Goal: Task Accomplishment & Management: Complete application form

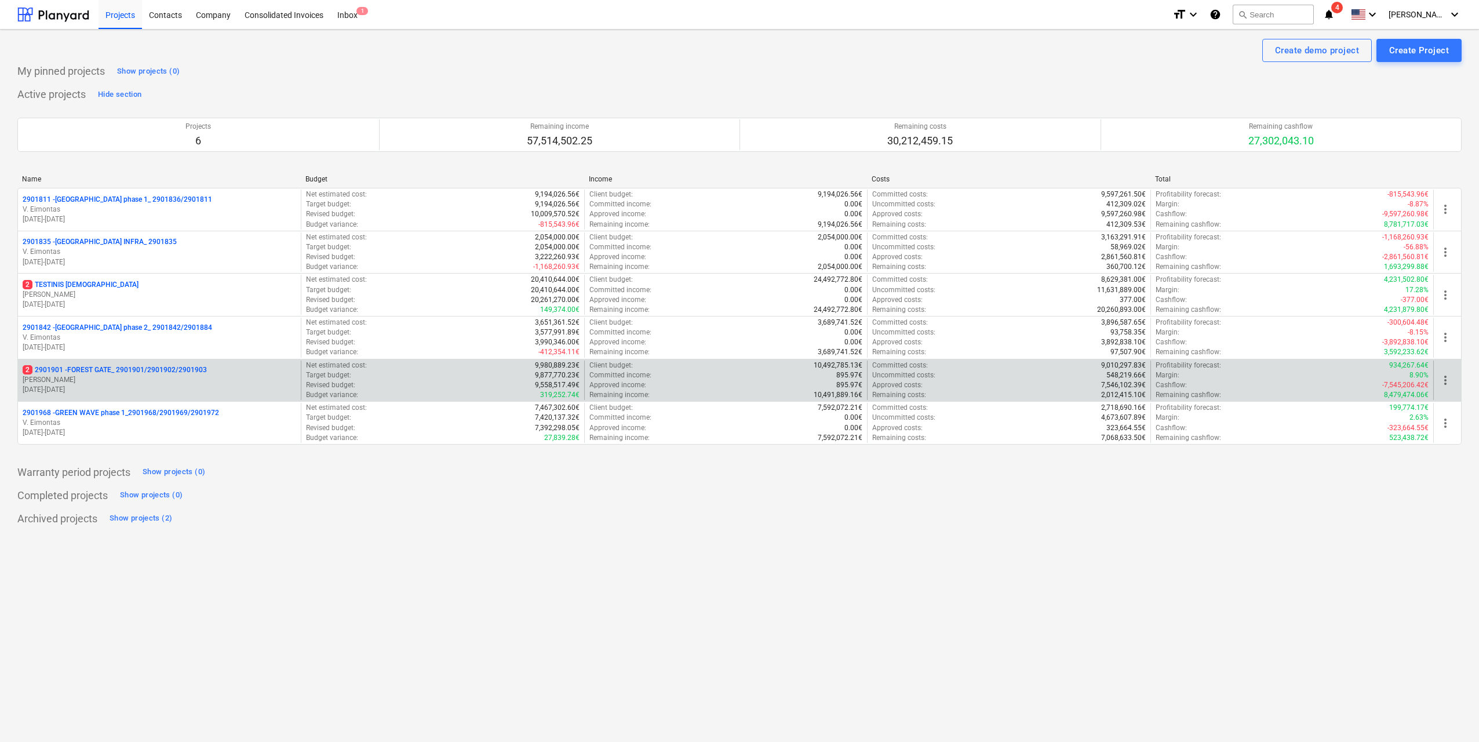
click at [153, 376] on p "[PERSON_NAME]" at bounding box center [160, 380] width 274 height 10
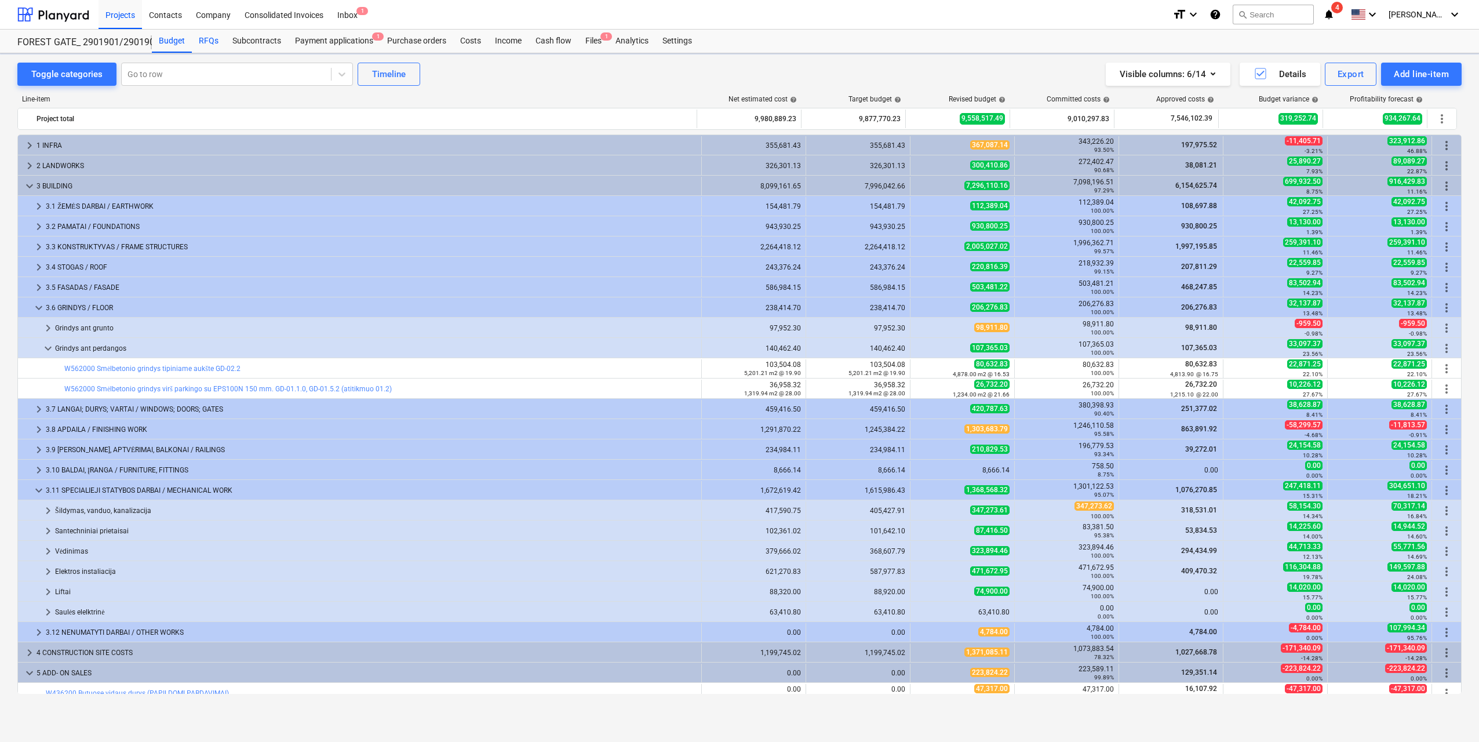
click at [208, 40] on div "RFQs" at bounding box center [209, 41] width 34 height 23
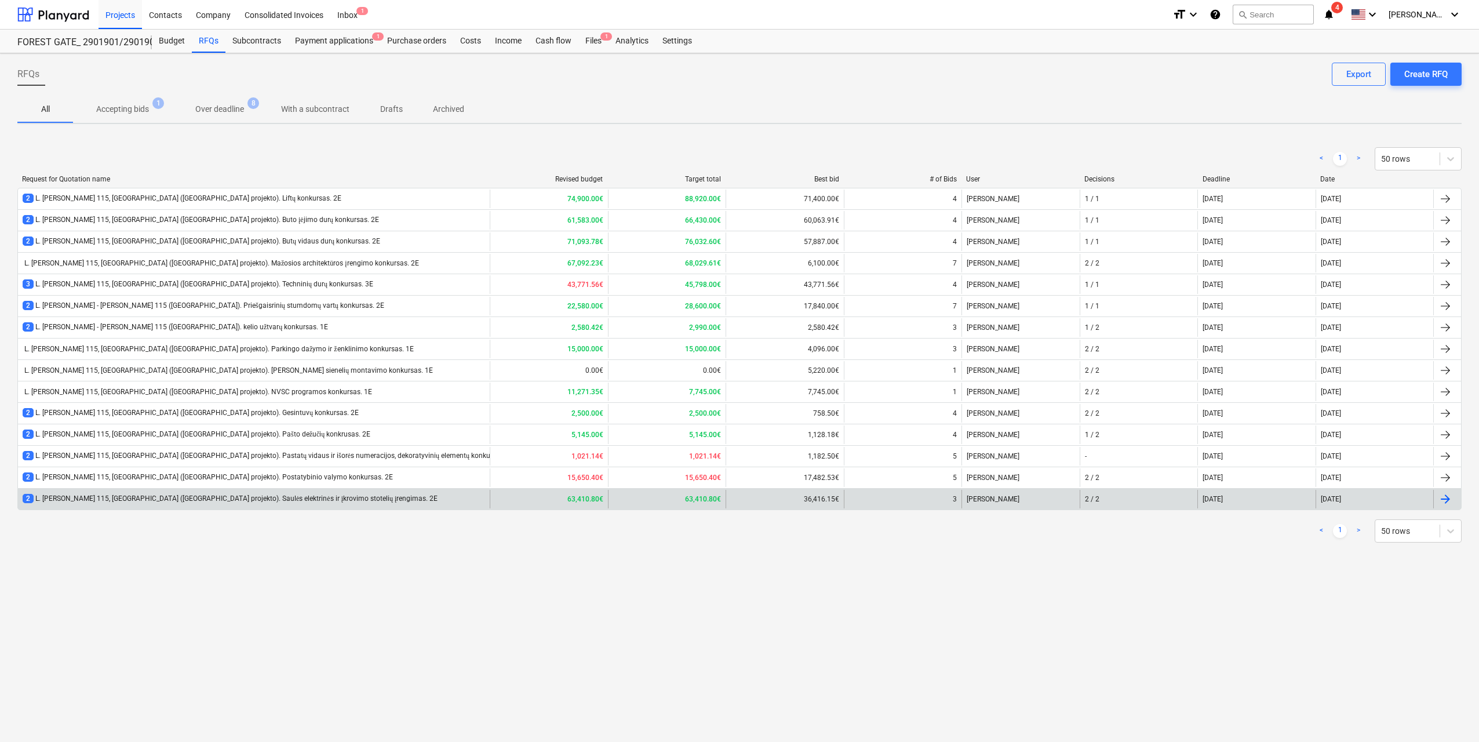
click at [304, 498] on div "2 L. [PERSON_NAME] 115, [GEOGRAPHIC_DATA] ([GEOGRAPHIC_DATA] projekto). Saulės …" at bounding box center [230, 499] width 415 height 10
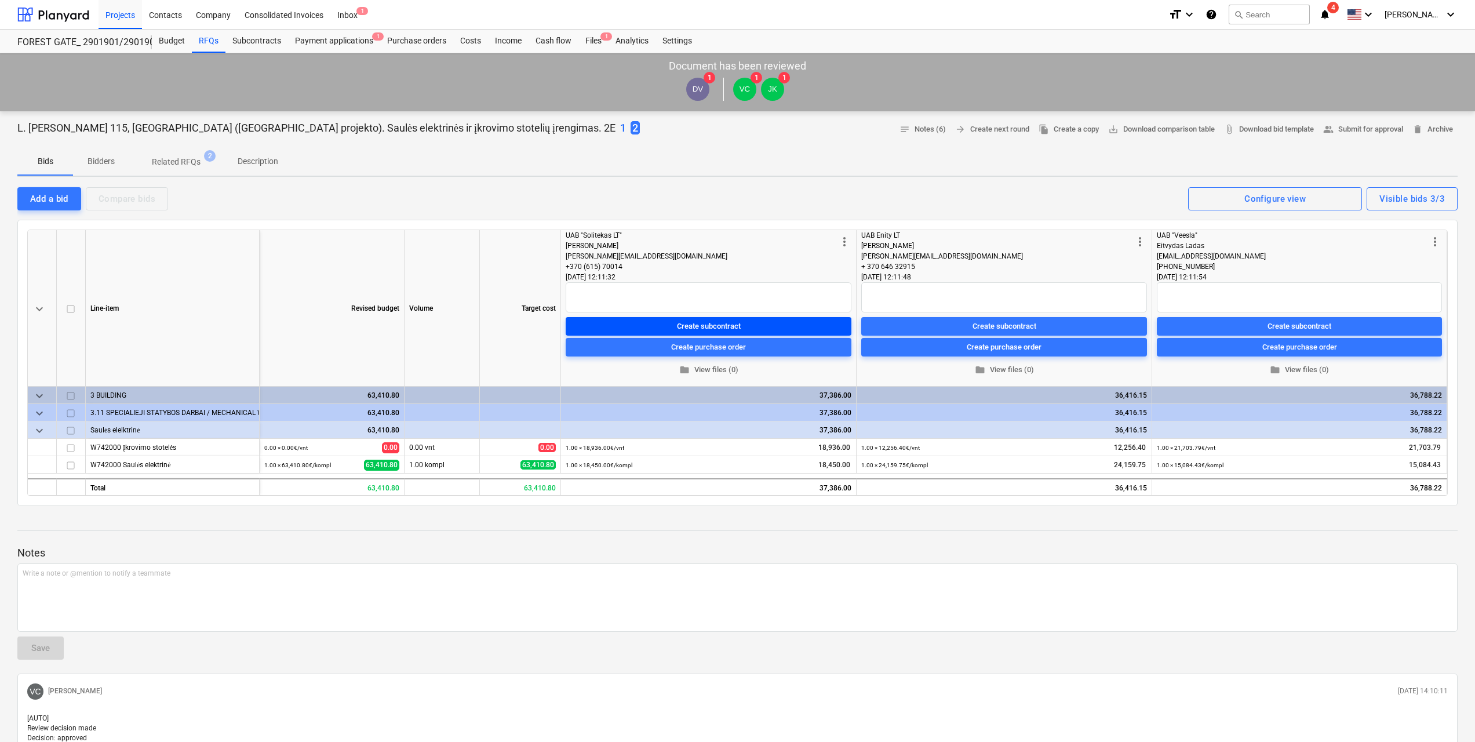
click at [673, 322] on span "Create subcontract" at bounding box center [708, 325] width 276 height 13
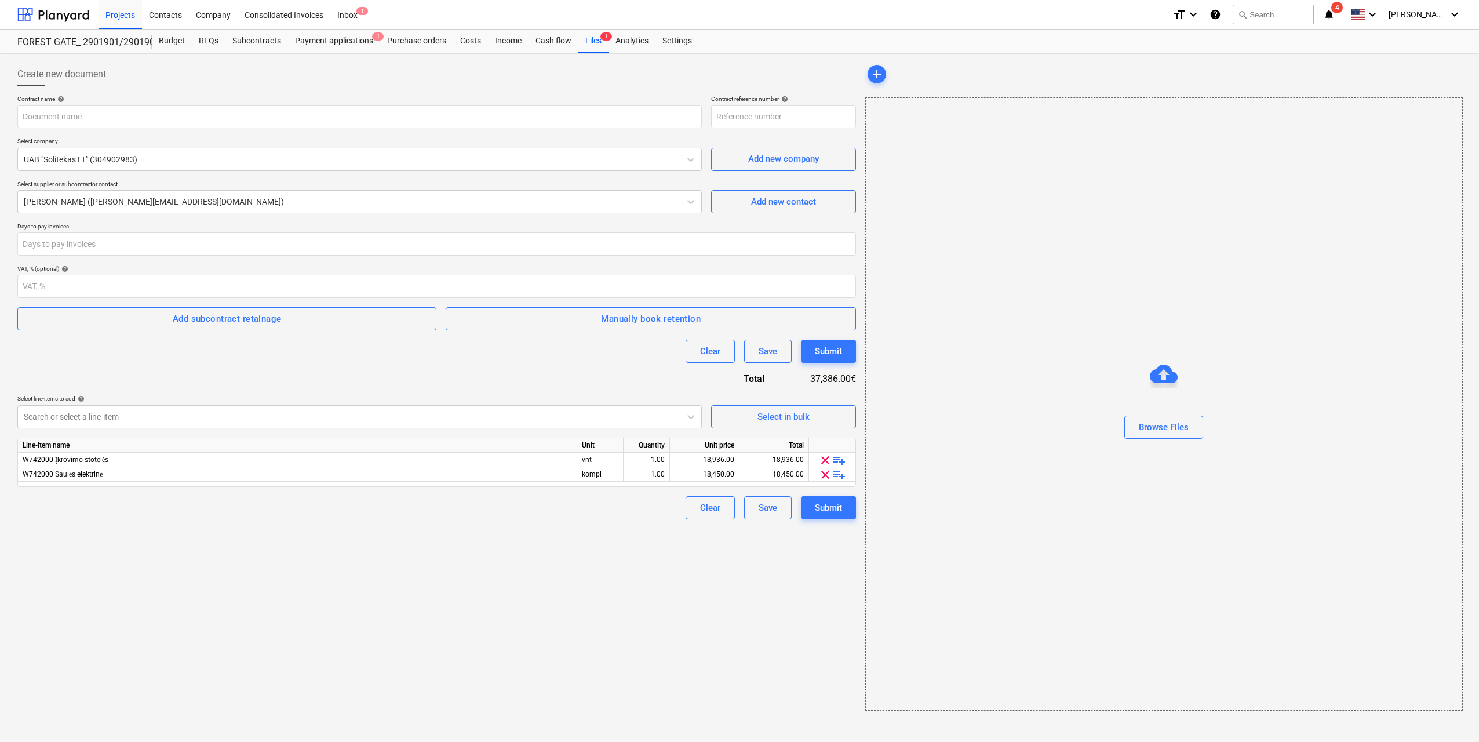
type input "2901901-SO-128"
type input "Bonava-SolitekasLT Saulės elektrinės sutartis Nr. FG-20250807-68 pasirašyta.pdf"
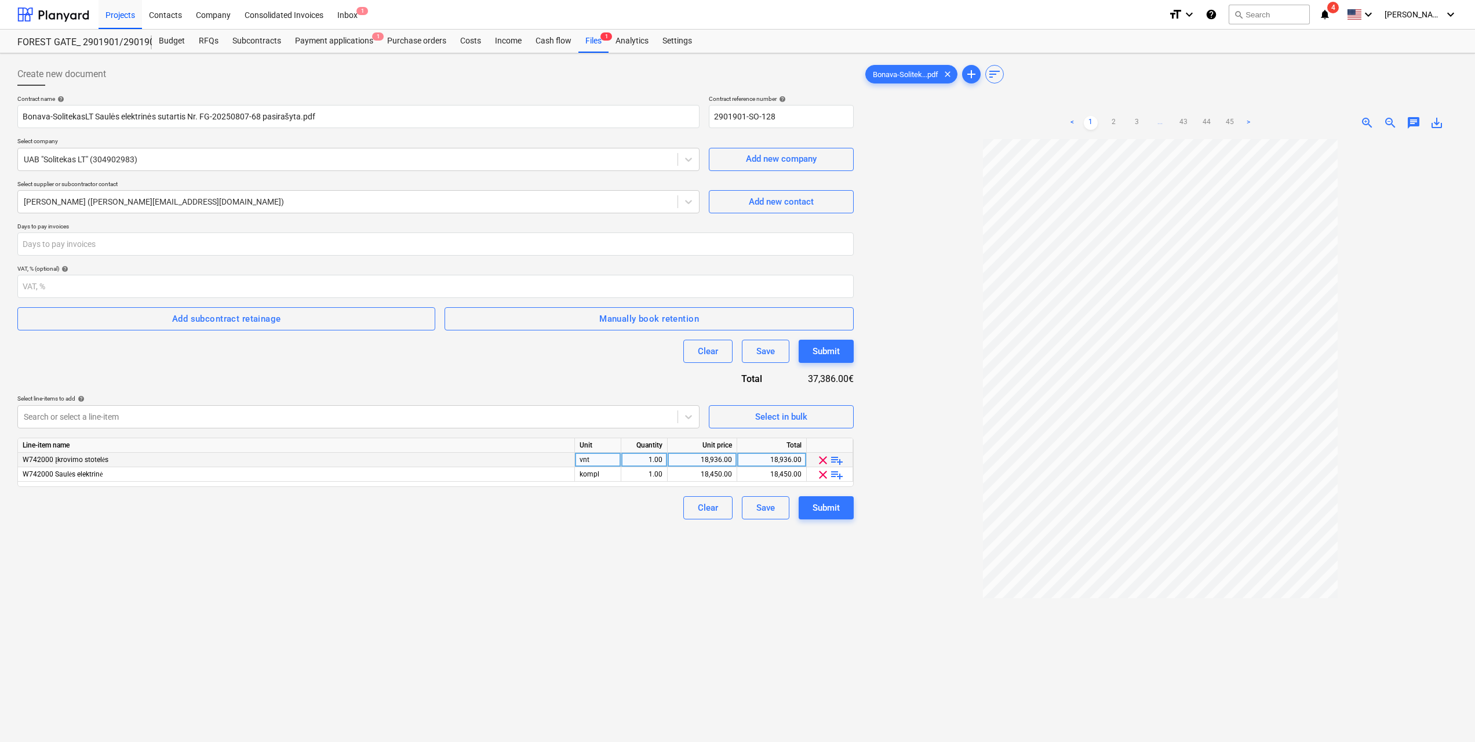
click at [821, 461] on span "clear" at bounding box center [823, 460] width 14 height 14
click at [757, 459] on div "18,450.00" at bounding box center [772, 460] width 60 height 14
click at [697, 459] on div "18,450.00" at bounding box center [702, 460] width 60 height 14
type input "ą"
type input "18393"
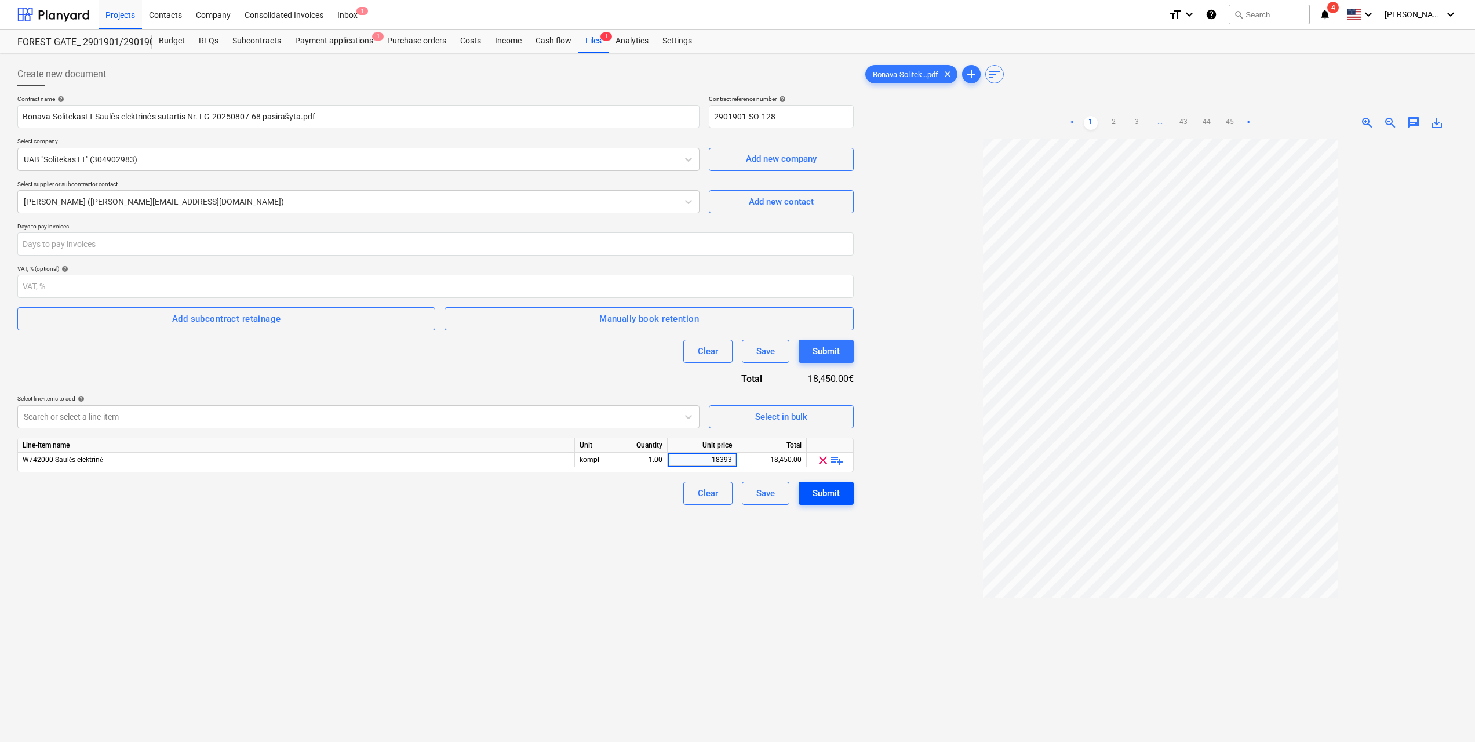
click at [837, 495] on div "Submit" at bounding box center [825, 493] width 27 height 15
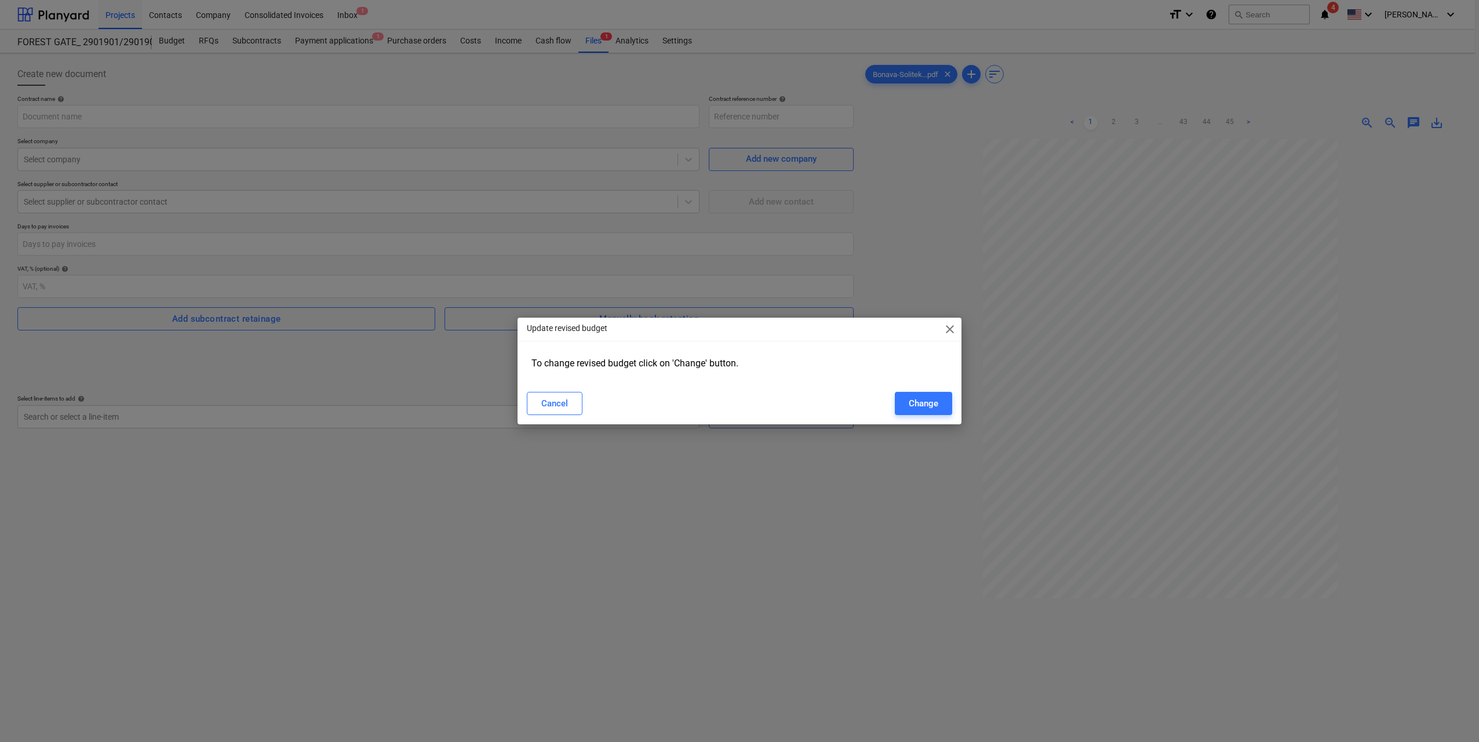
type input "2901901-SO-128"
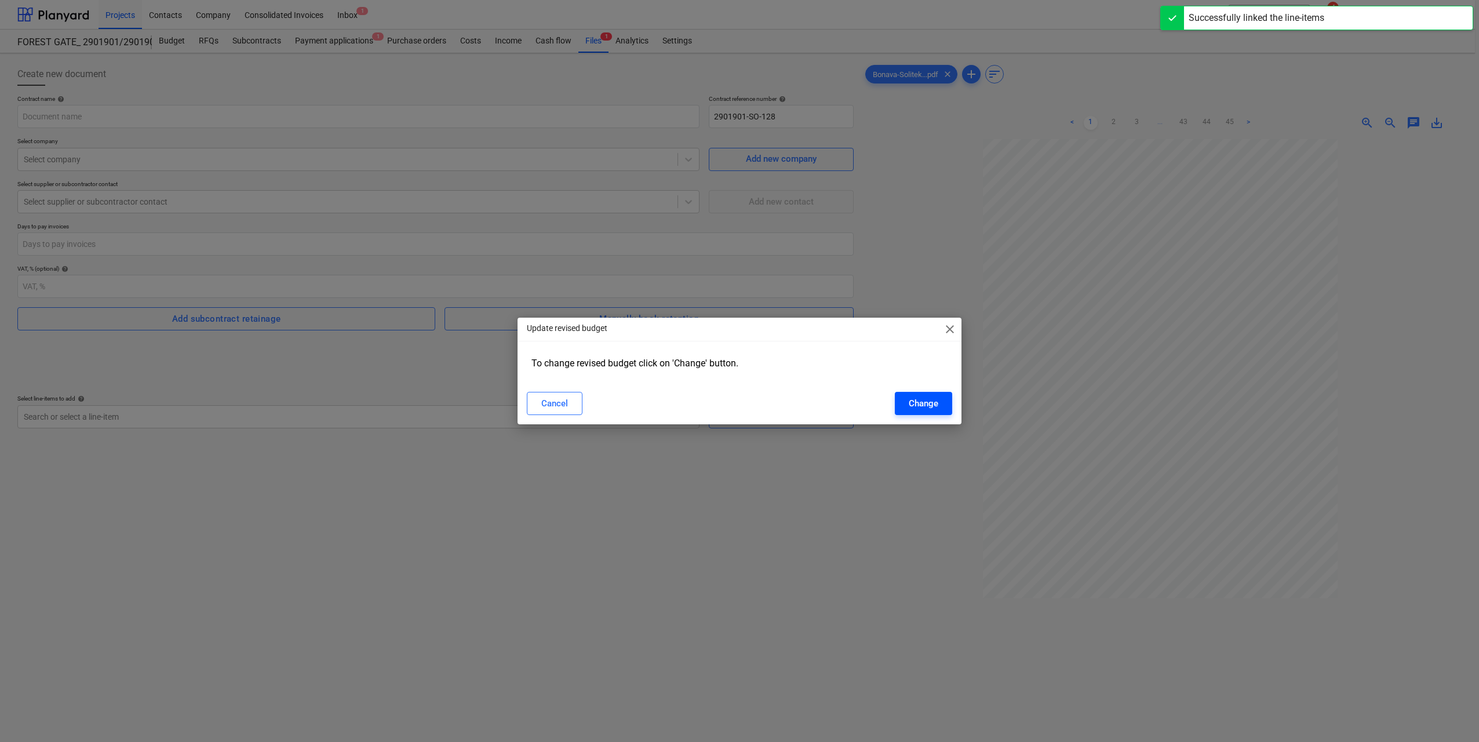
click at [919, 395] on button "Change" at bounding box center [923, 403] width 57 height 23
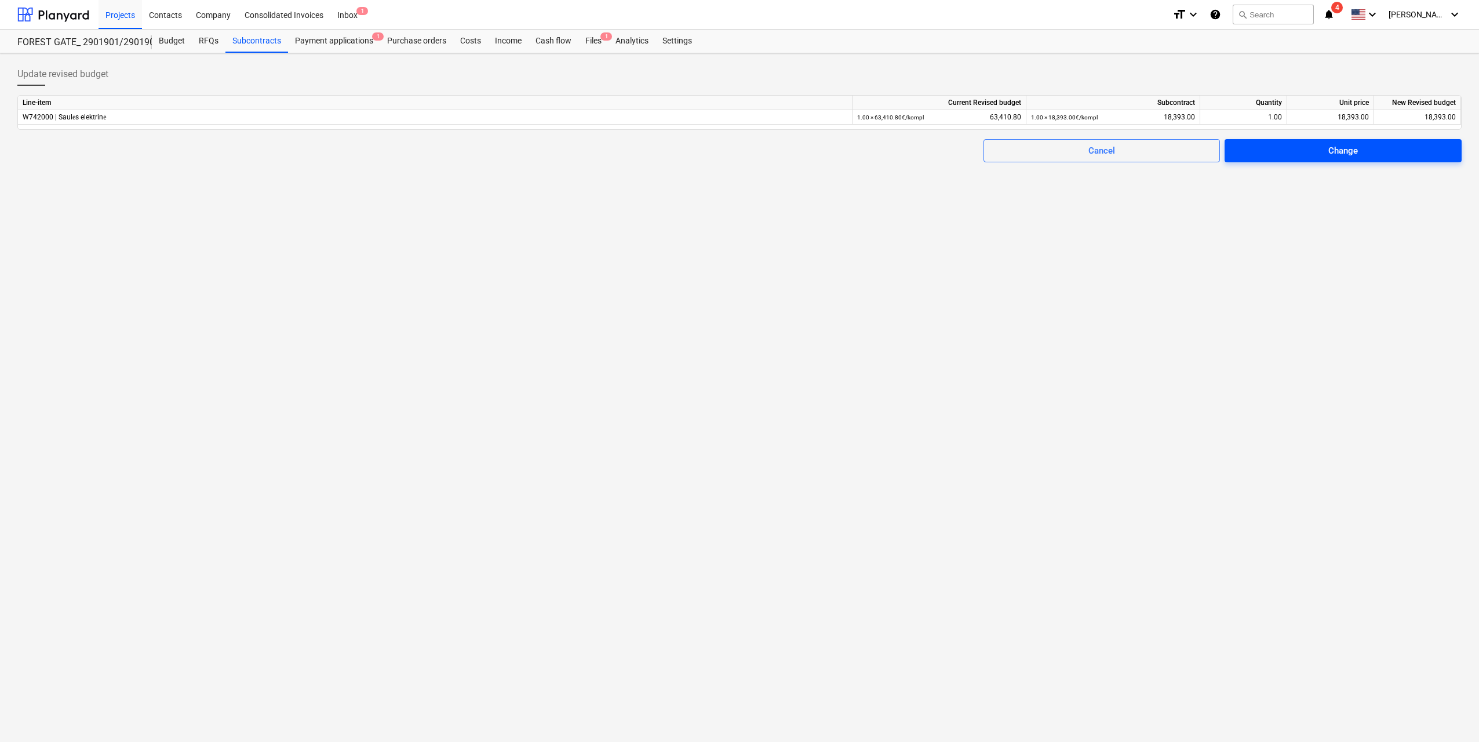
click at [1326, 155] on span "Change" at bounding box center [1342, 150] width 209 height 15
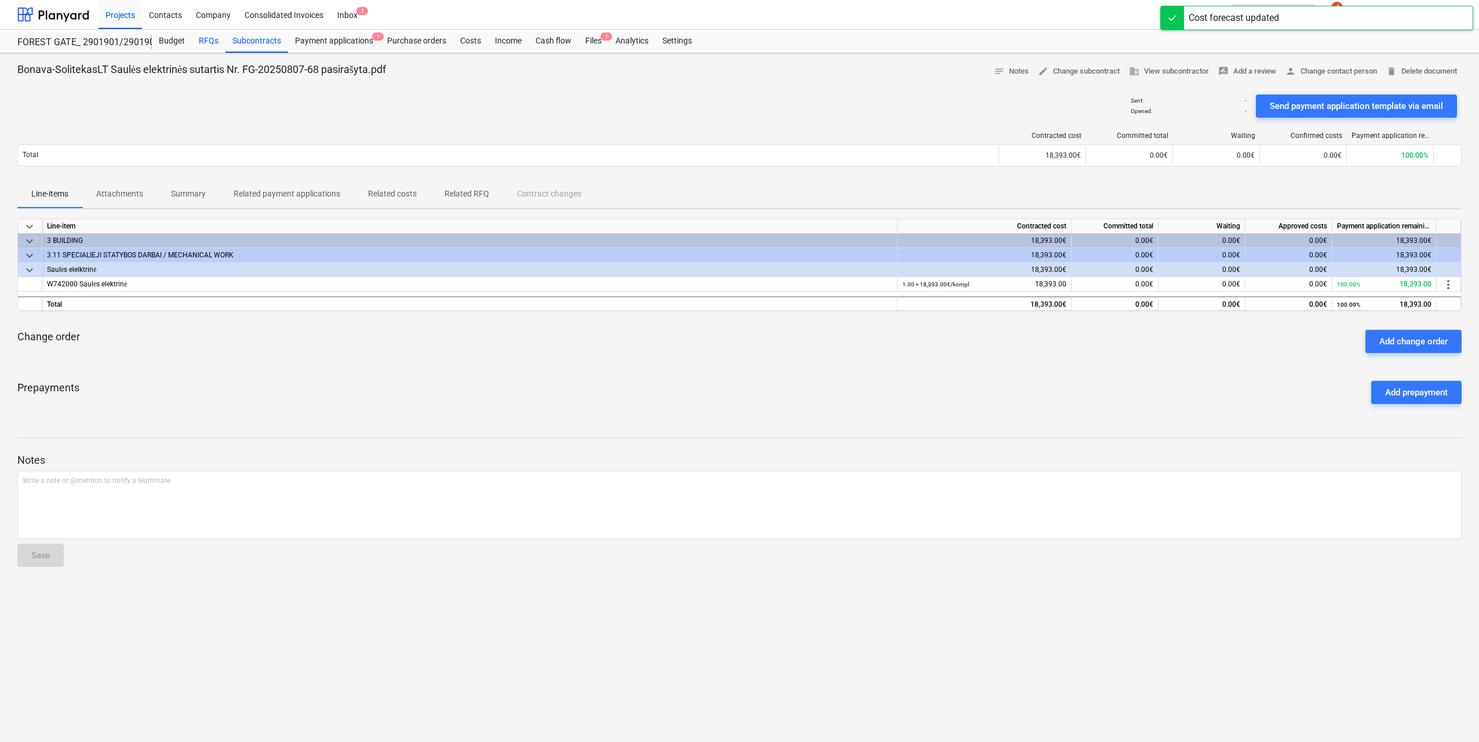
click at [206, 41] on div "RFQs" at bounding box center [209, 41] width 34 height 23
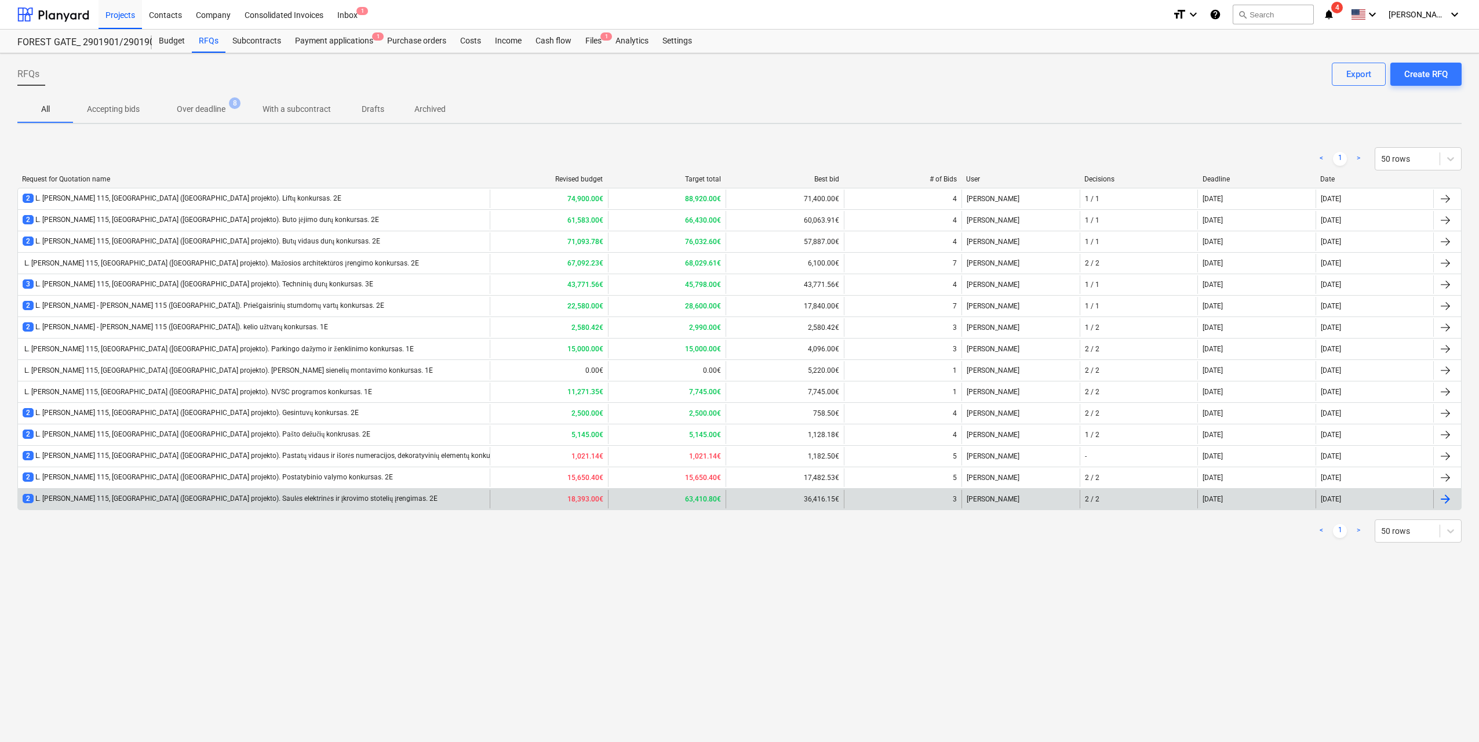
click at [362, 500] on div "2 L. [PERSON_NAME] 115, [GEOGRAPHIC_DATA] ([GEOGRAPHIC_DATA] projekto). Saulės …" at bounding box center [230, 499] width 415 height 10
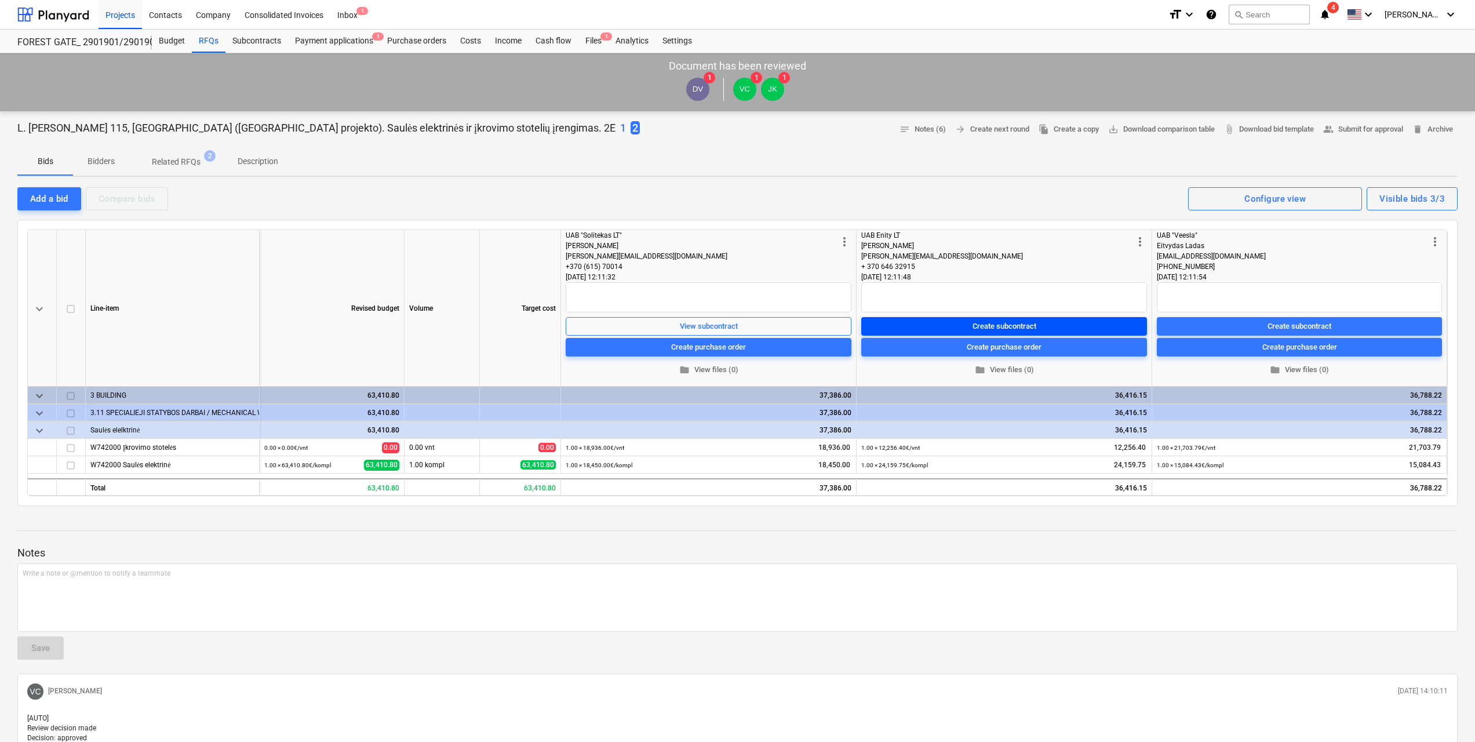
click at [1037, 327] on span "Create subcontract" at bounding box center [1004, 325] width 276 height 13
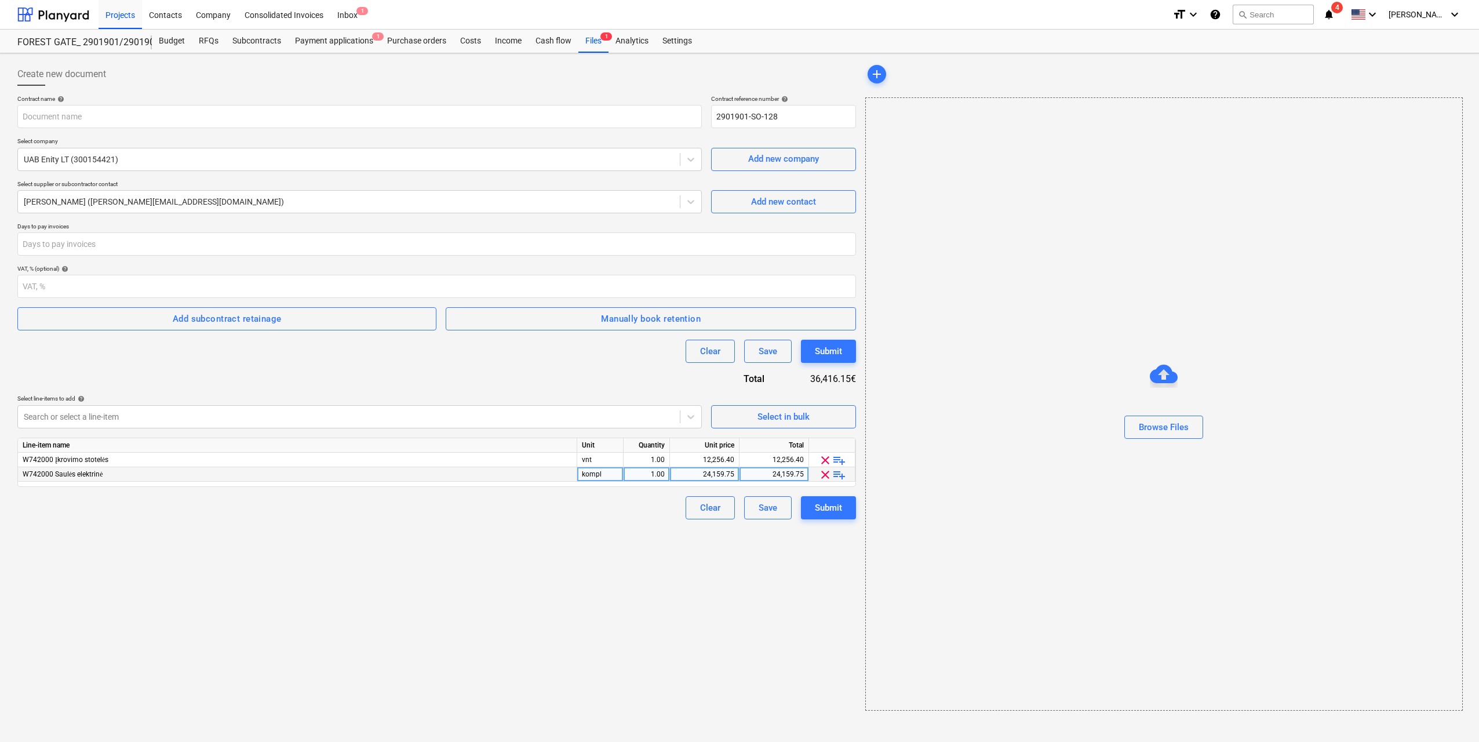
click at [822, 475] on span "clear" at bounding box center [825, 475] width 14 height 14
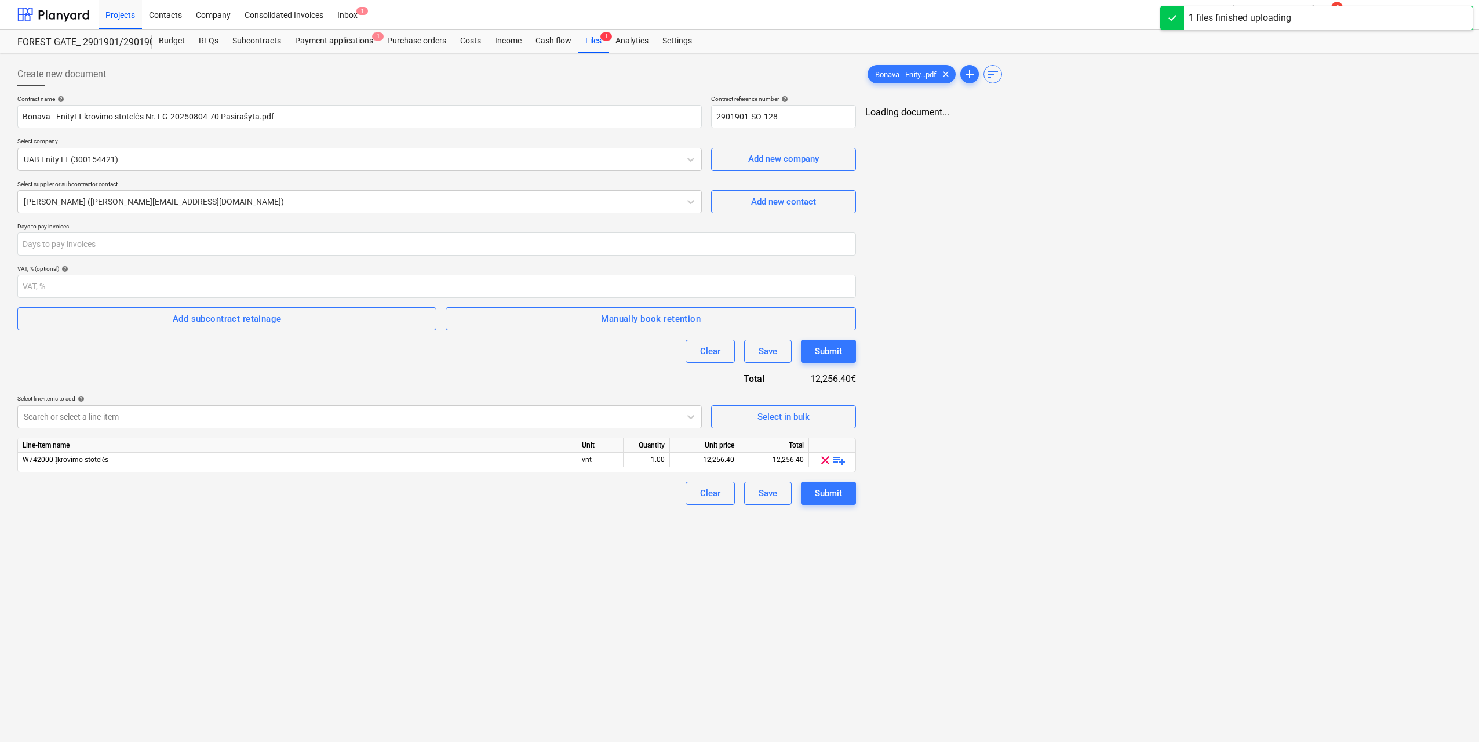
type input "Bonava - EnityLT krovimo stotelės Nr. FG-20250804-70 Pasirašyta.pdf"
click at [121, 243] on input "number" at bounding box center [435, 243] width 836 height 23
type input "30"
click at [836, 497] on div "Submit" at bounding box center [825, 493] width 27 height 15
click at [812, 116] on input "2901901-SO-128" at bounding box center [781, 116] width 145 height 23
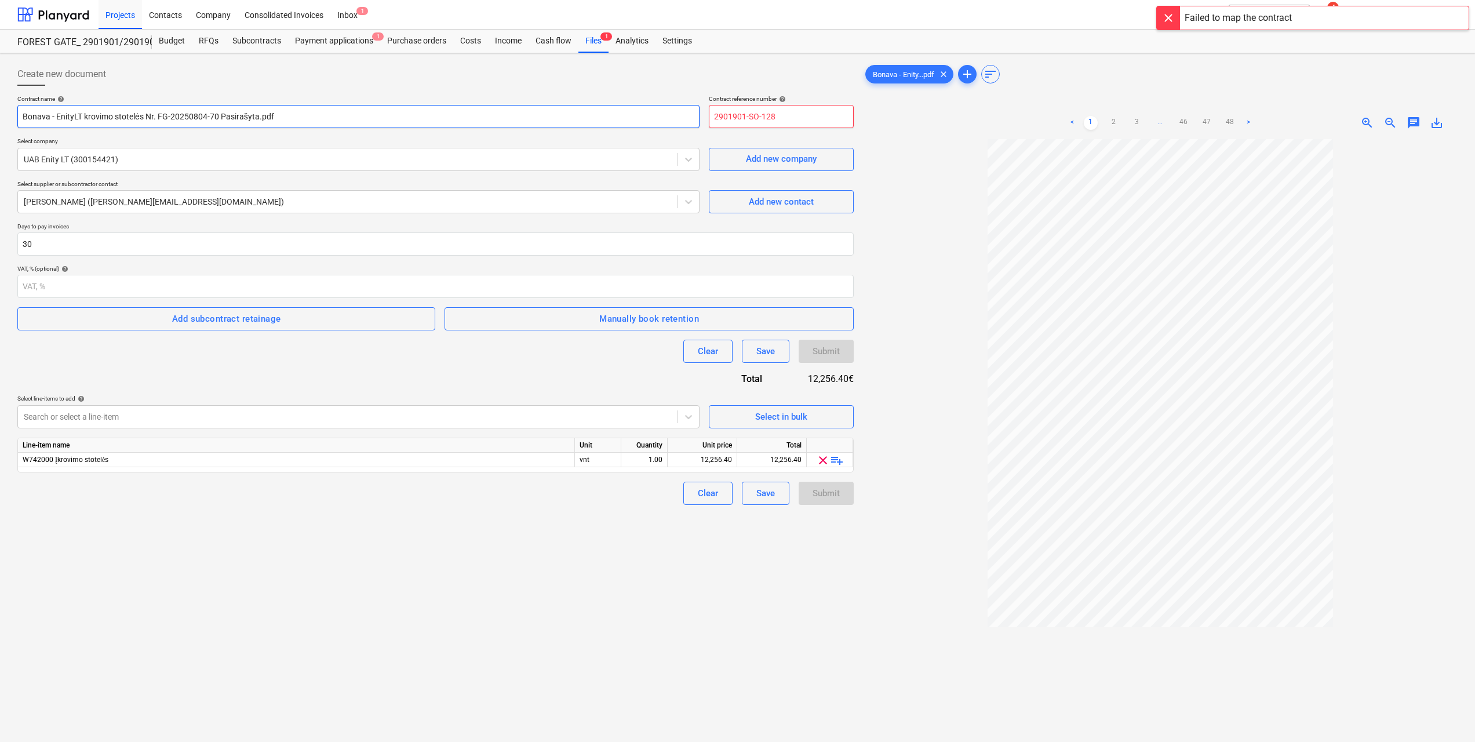
drag, startPoint x: 800, startPoint y: 114, endPoint x: 633, endPoint y: 111, distance: 166.9
click at [633, 111] on div "Contract name help Bonava - EnityLT krovimo stotelės Nr. FG-20250804-70 Pasiraš…" at bounding box center [435, 111] width 836 height 33
click at [796, 109] on input "2901901-SO-128" at bounding box center [781, 116] width 145 height 23
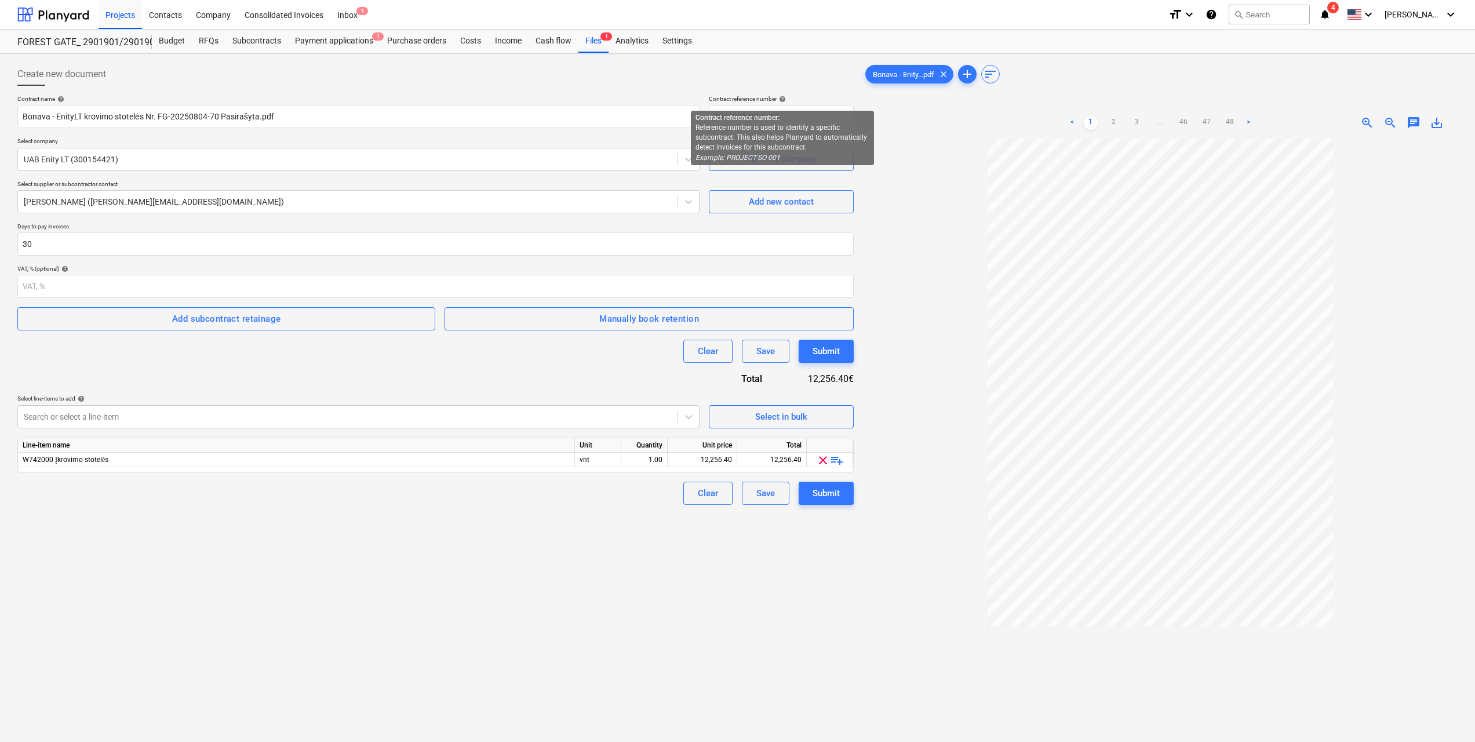
click at [782, 99] on span "help" at bounding box center [781, 99] width 9 height 7
click at [793, 120] on input "2901901-SO-1281" at bounding box center [781, 116] width 145 height 23
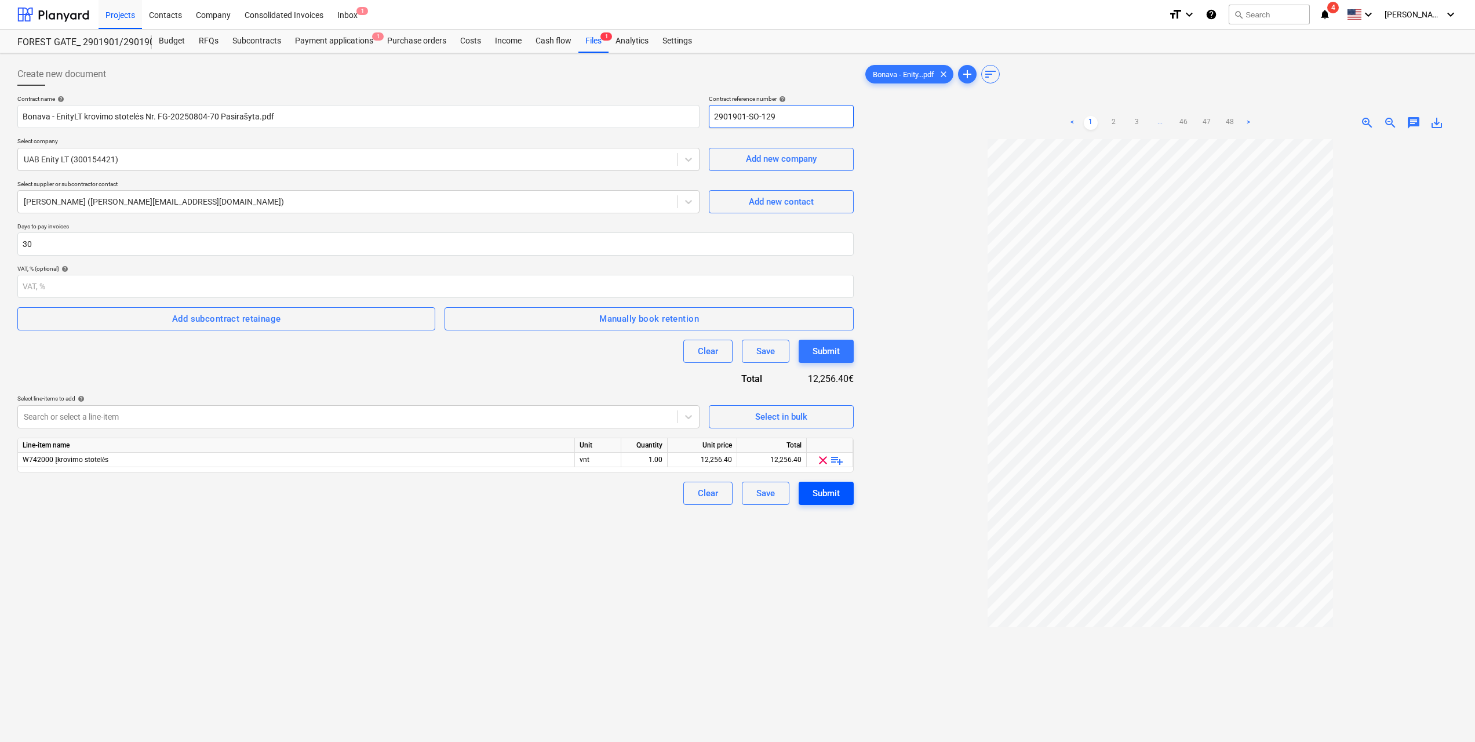
type input "2901901-SO-129"
click at [840, 494] on button "Submit" at bounding box center [826, 493] width 55 height 23
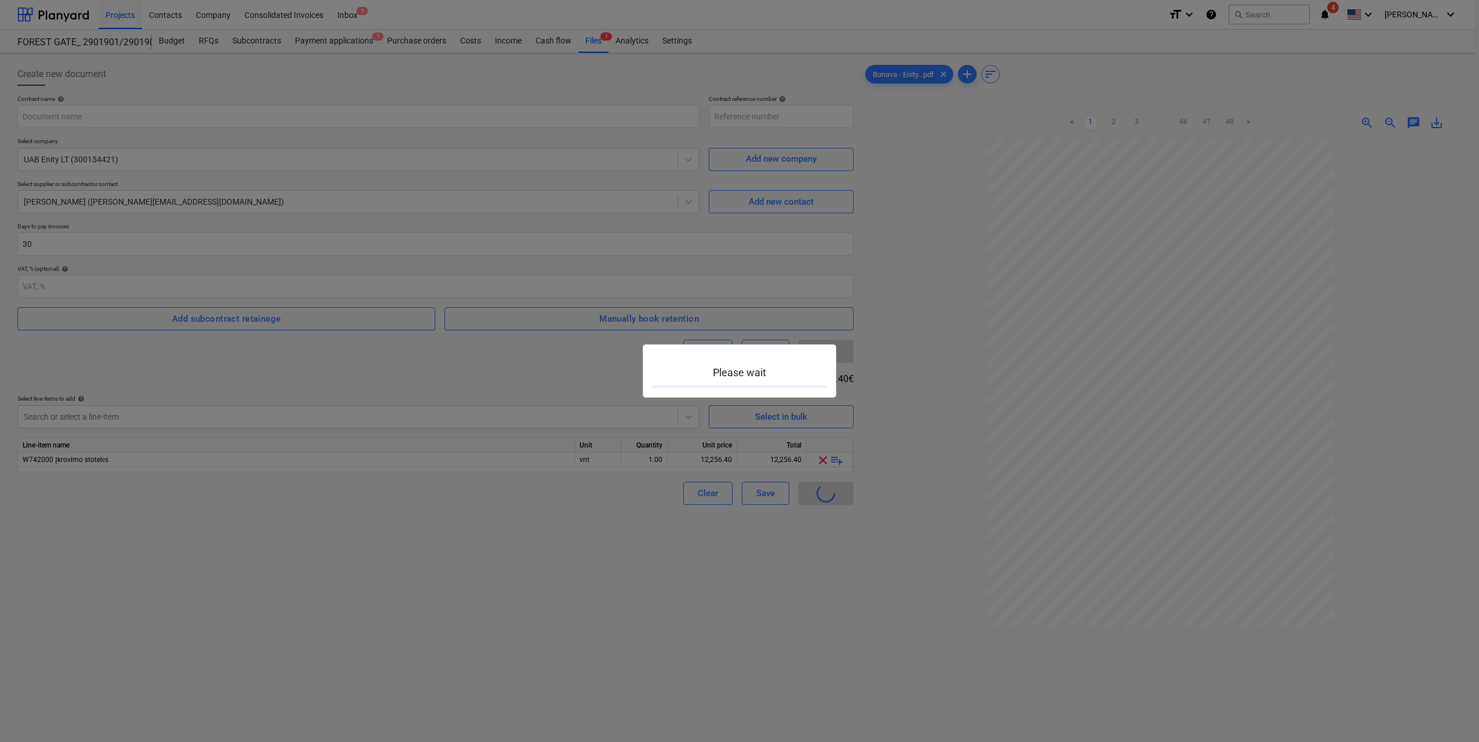
type input "2901901-SO-129"
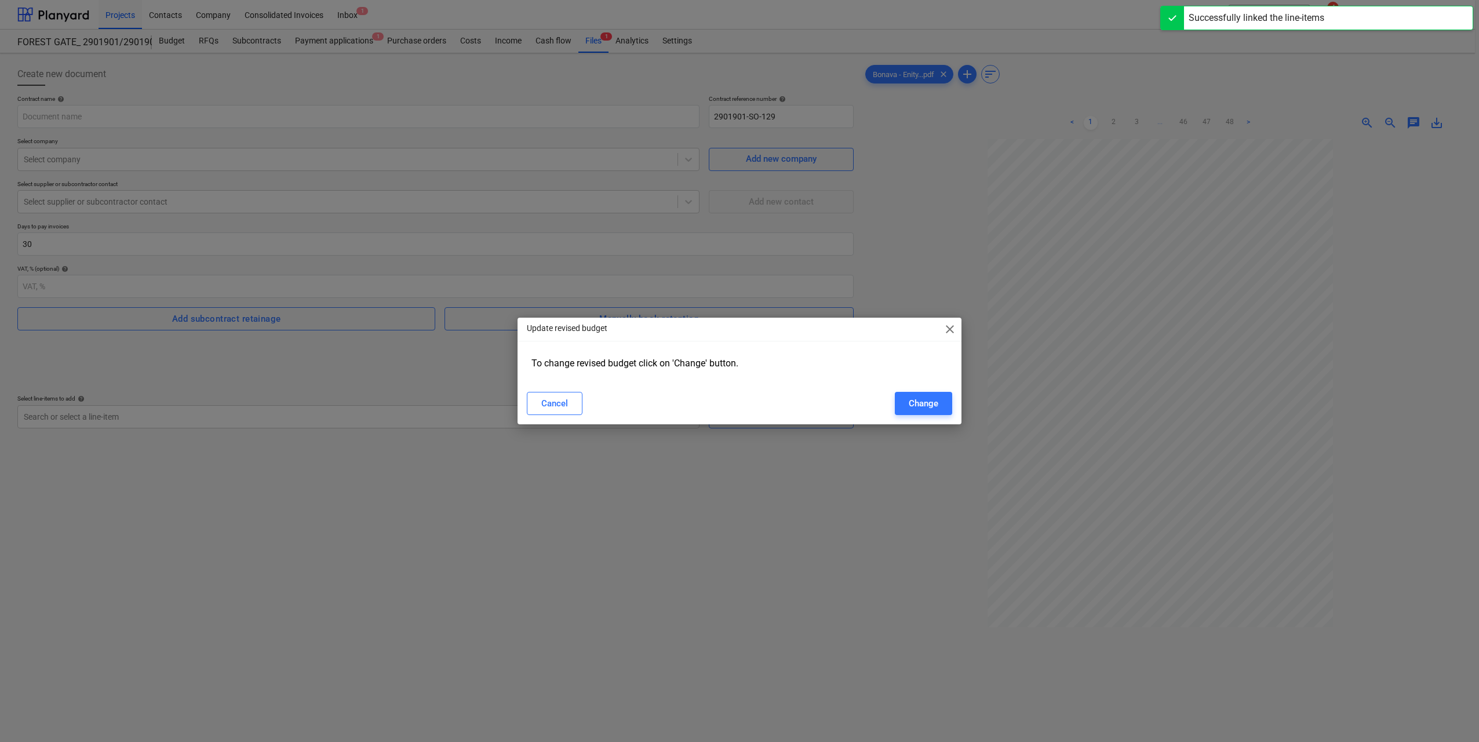
click at [915, 415] on div "Cancel Change" at bounding box center [739, 403] width 439 height 32
click at [919, 408] on div "Change" at bounding box center [924, 403] width 30 height 15
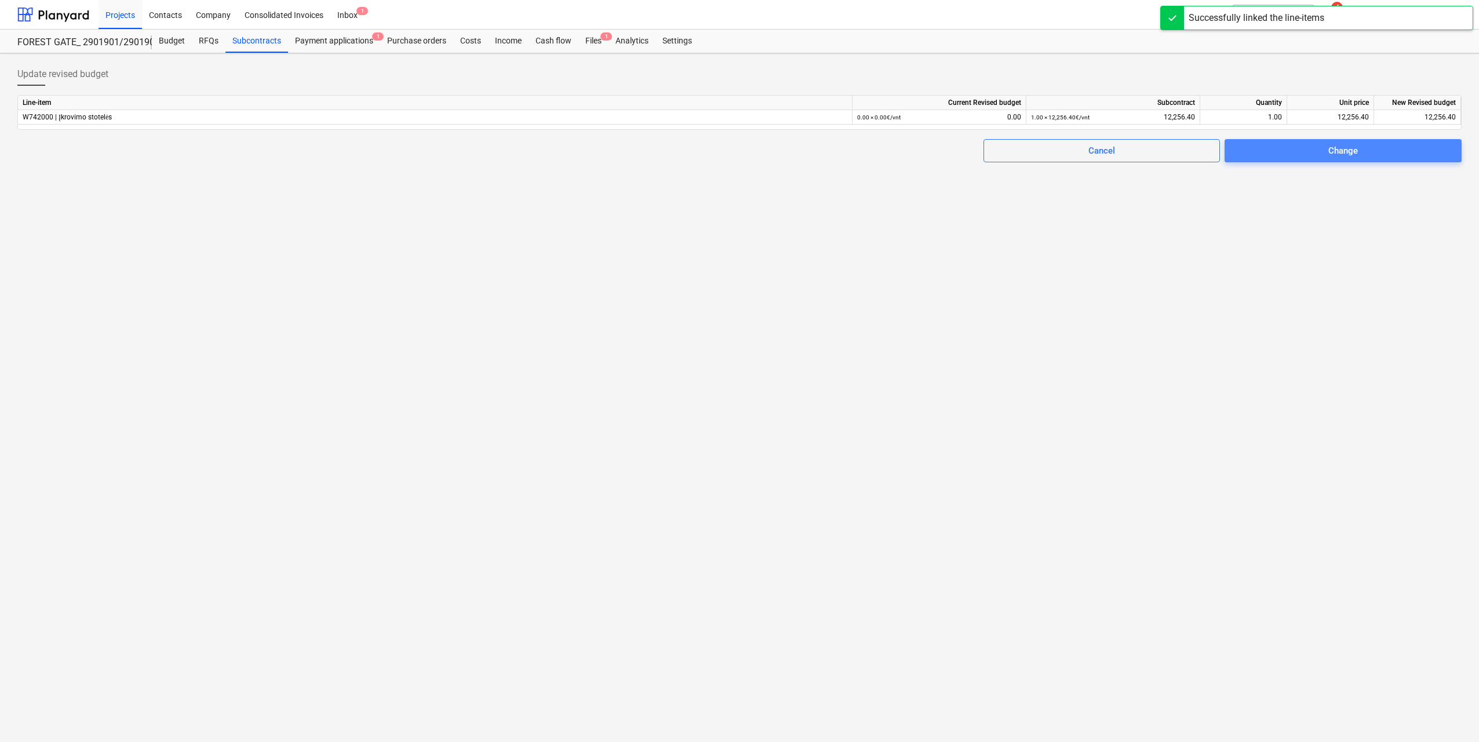
click at [1318, 160] on button "Change" at bounding box center [1342, 150] width 237 height 23
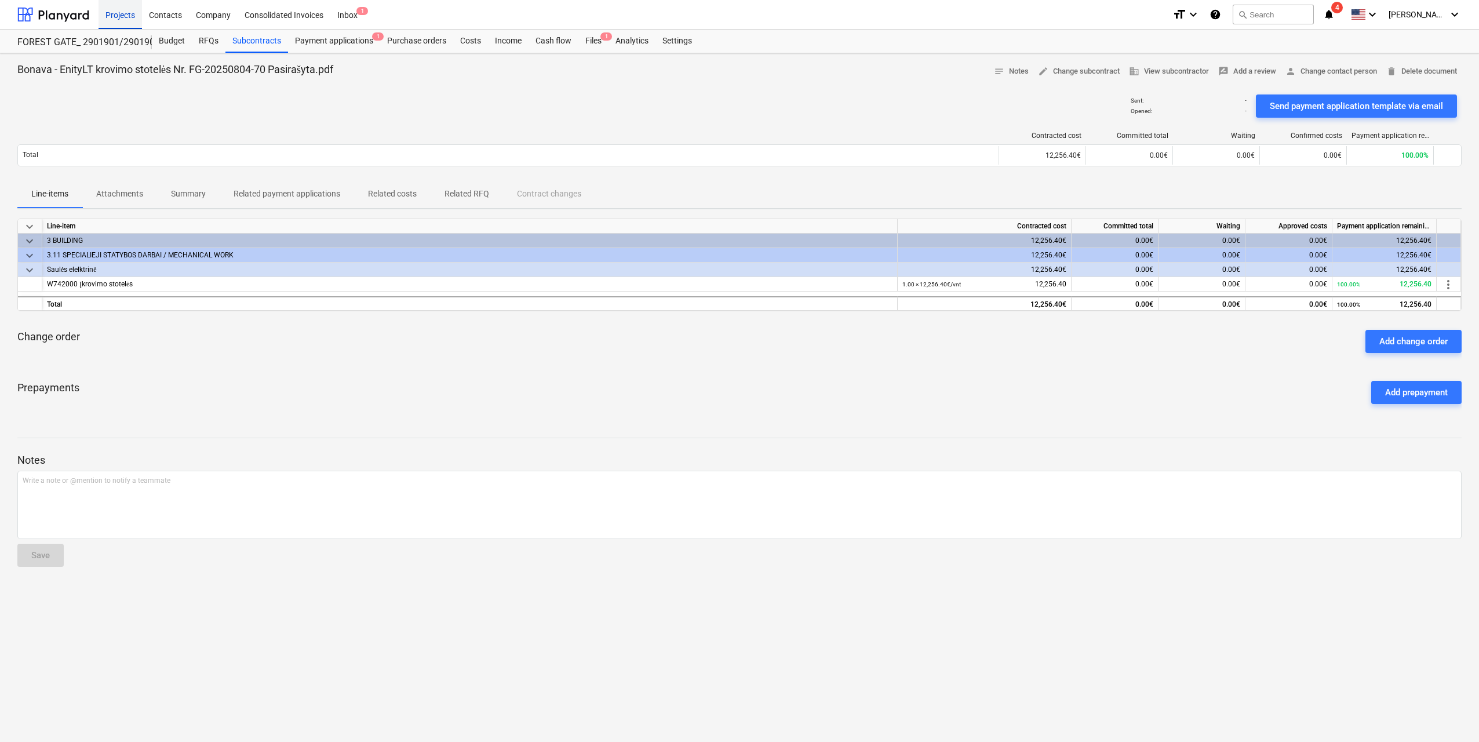
click at [115, 17] on div "Projects" at bounding box center [120, 14] width 43 height 30
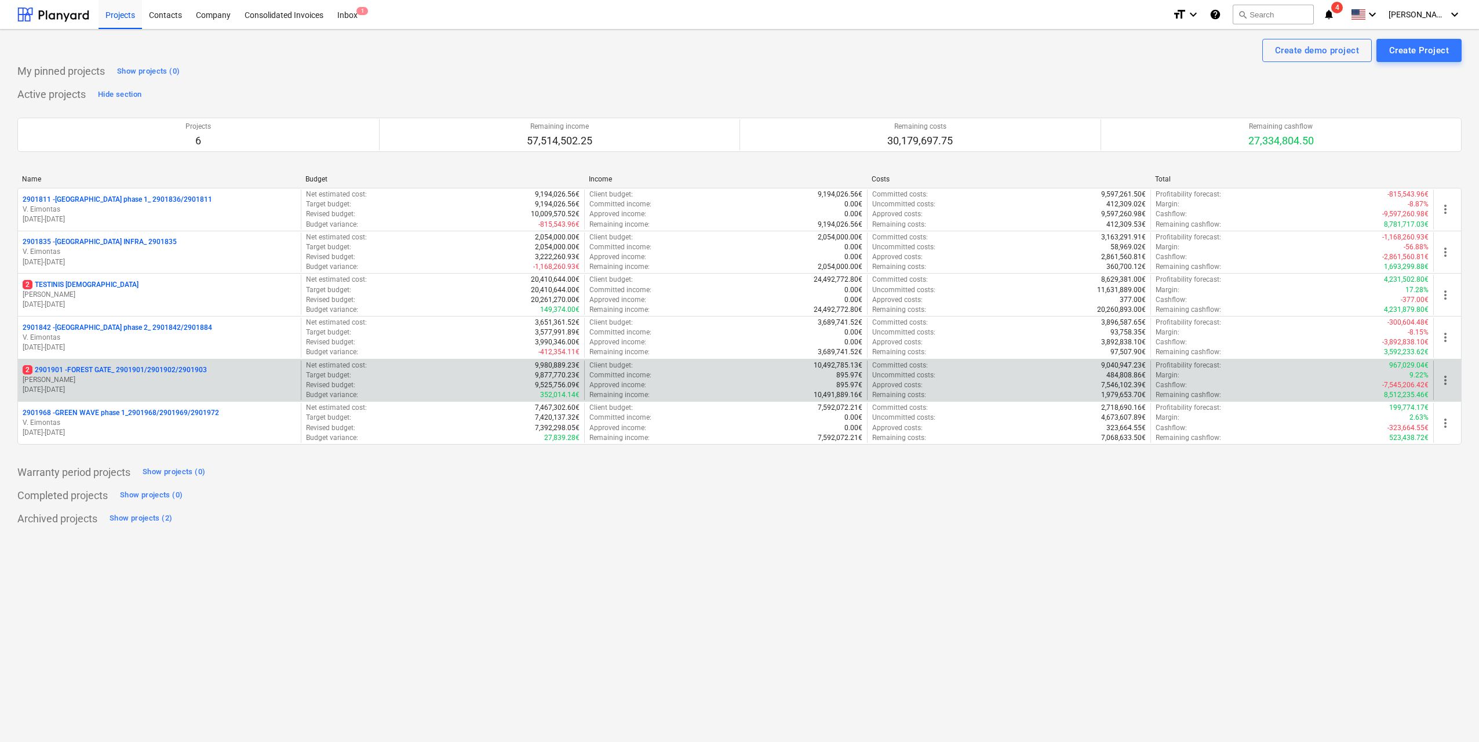
click at [139, 373] on p "2 2901901 - FOREST GATE_ 2901901/2901902/2901903" at bounding box center [115, 370] width 184 height 10
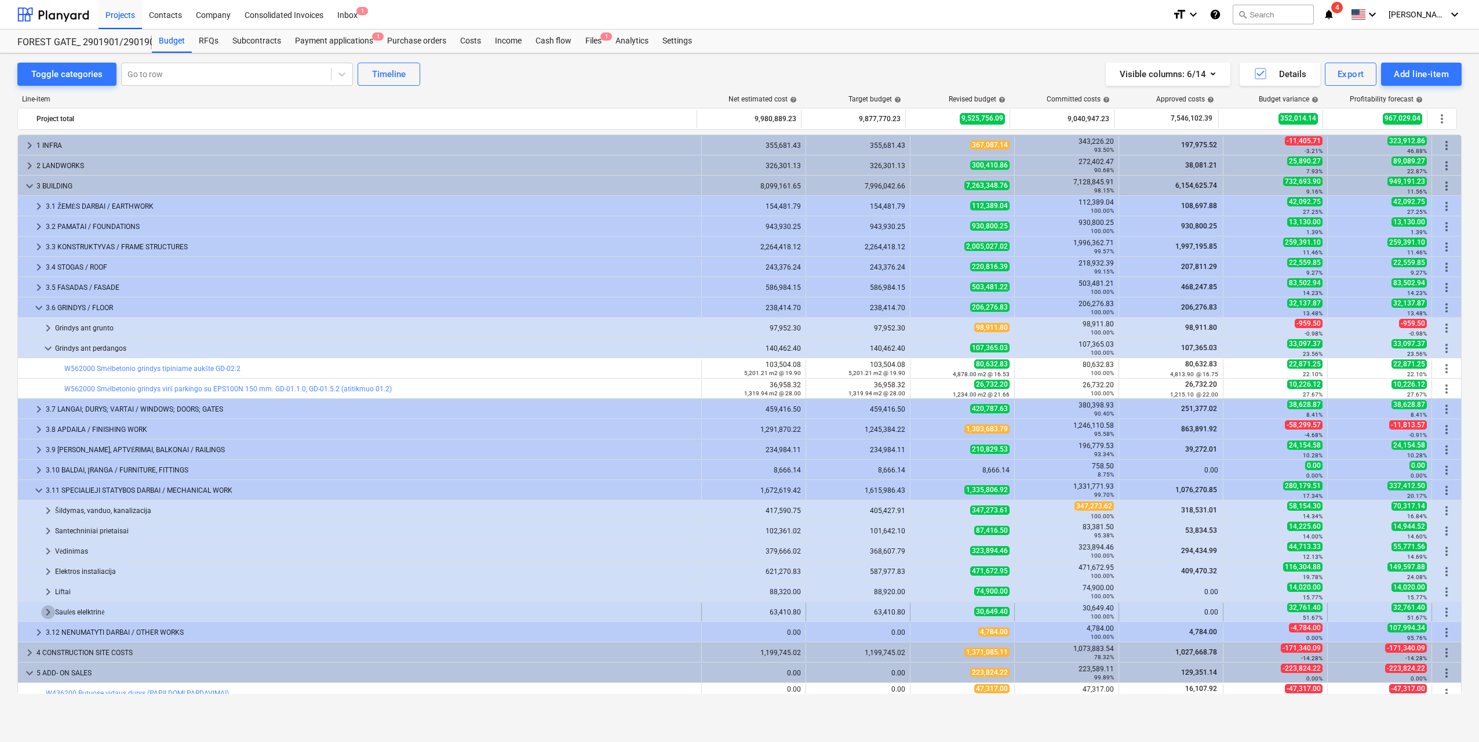
click at [48, 613] on span "keyboard_arrow_right" at bounding box center [48, 612] width 14 height 14
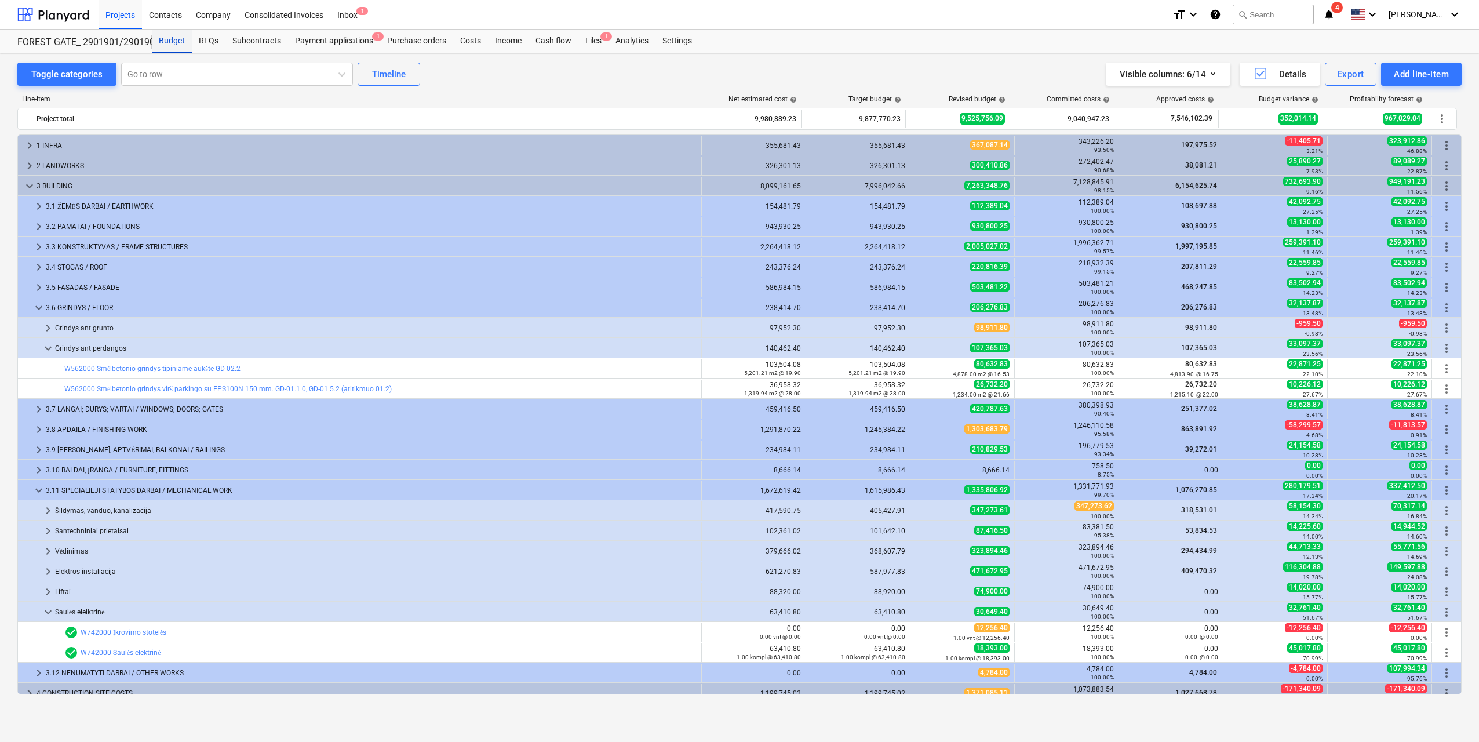
click at [179, 48] on div "Budget" at bounding box center [172, 41] width 40 height 23
click at [115, 13] on div "Projects" at bounding box center [120, 14] width 43 height 30
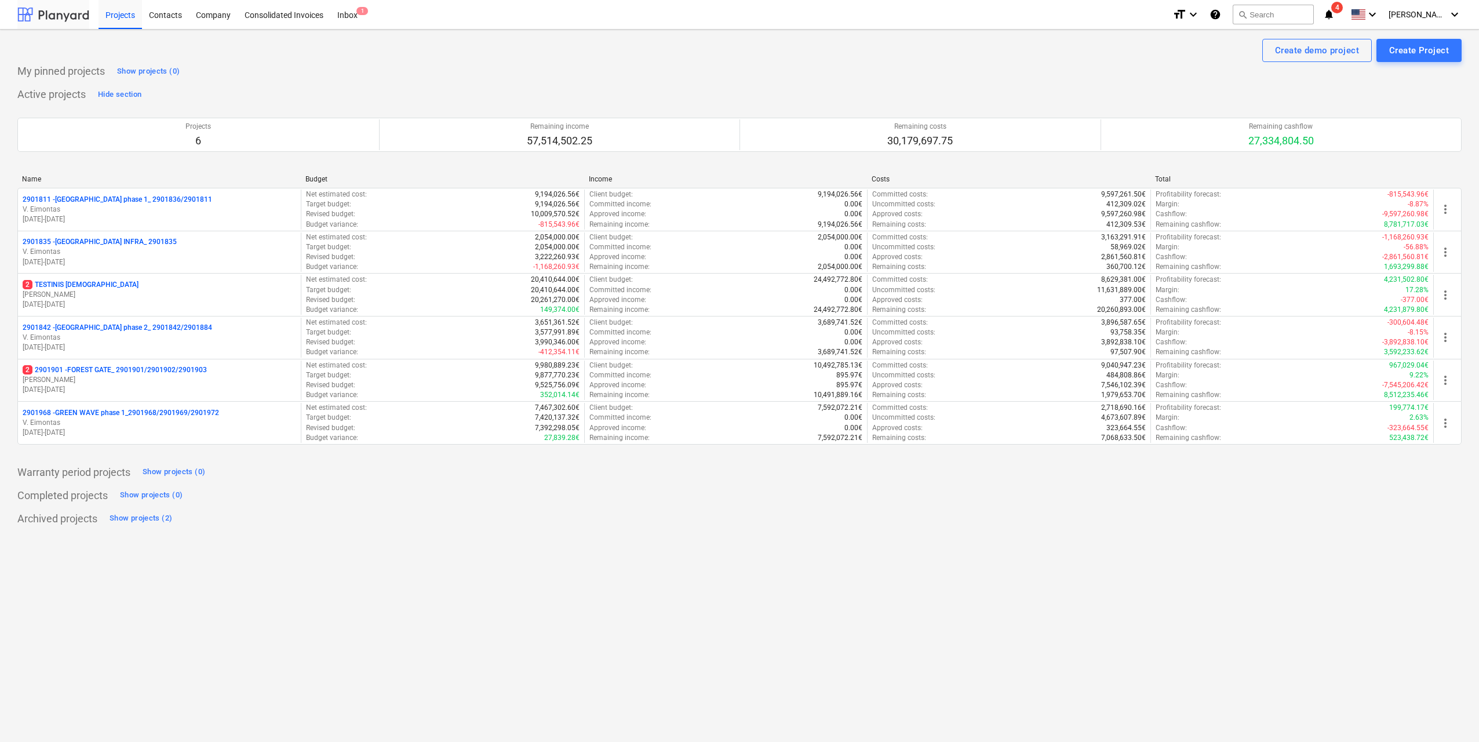
click at [72, 19] on div at bounding box center [53, 14] width 72 height 29
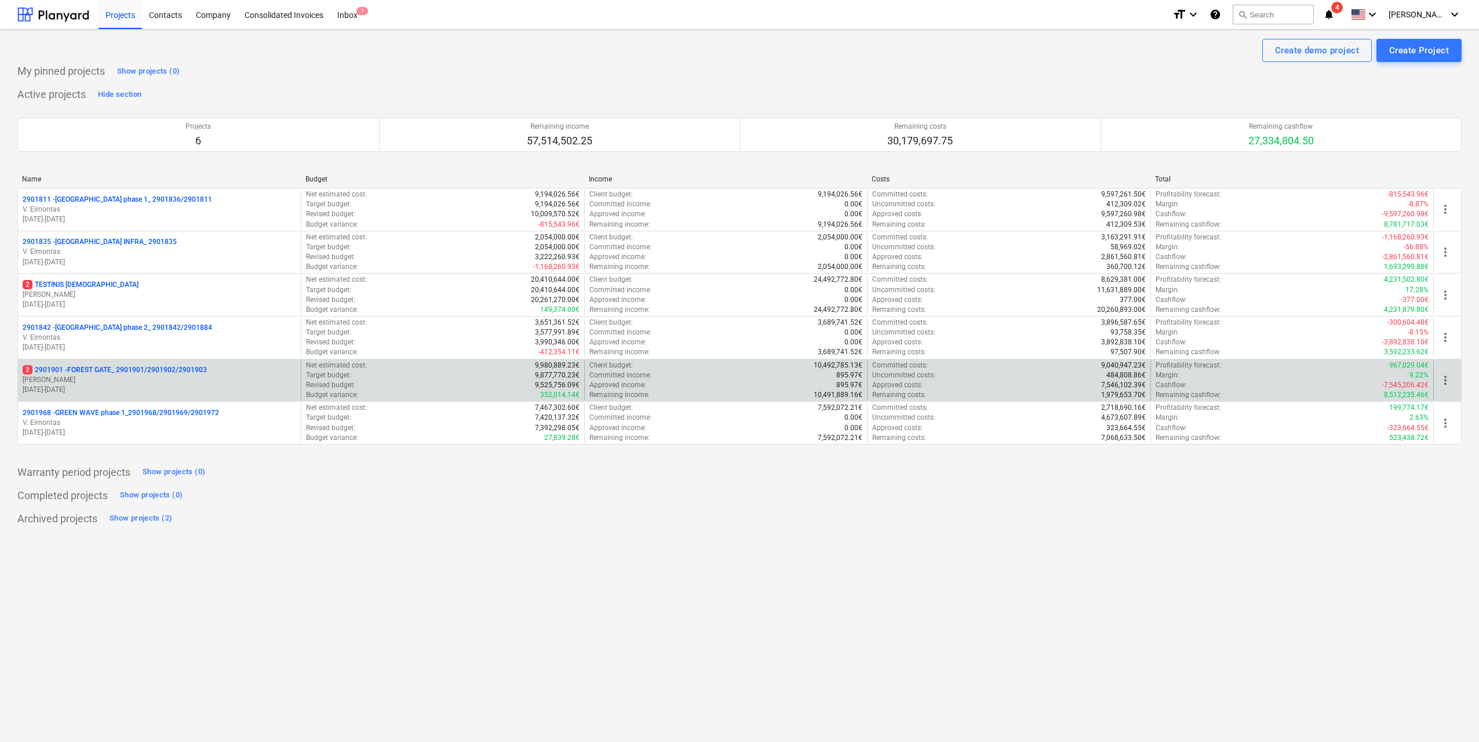
click at [166, 375] on p "2 2901901 - FOREST GATE_ 2901901/2901902/2901903" at bounding box center [115, 370] width 184 height 10
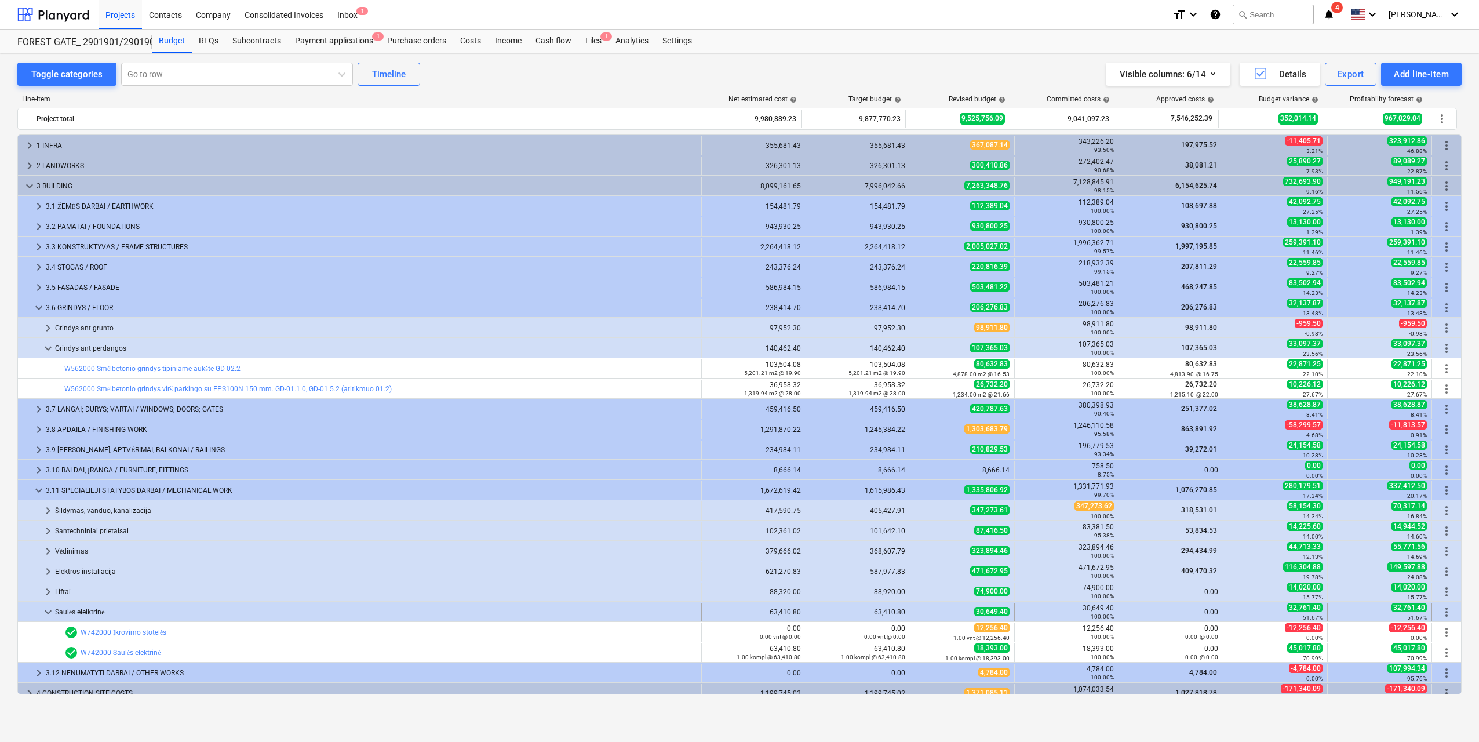
click at [45, 611] on span "keyboard_arrow_down" at bounding box center [48, 612] width 14 height 14
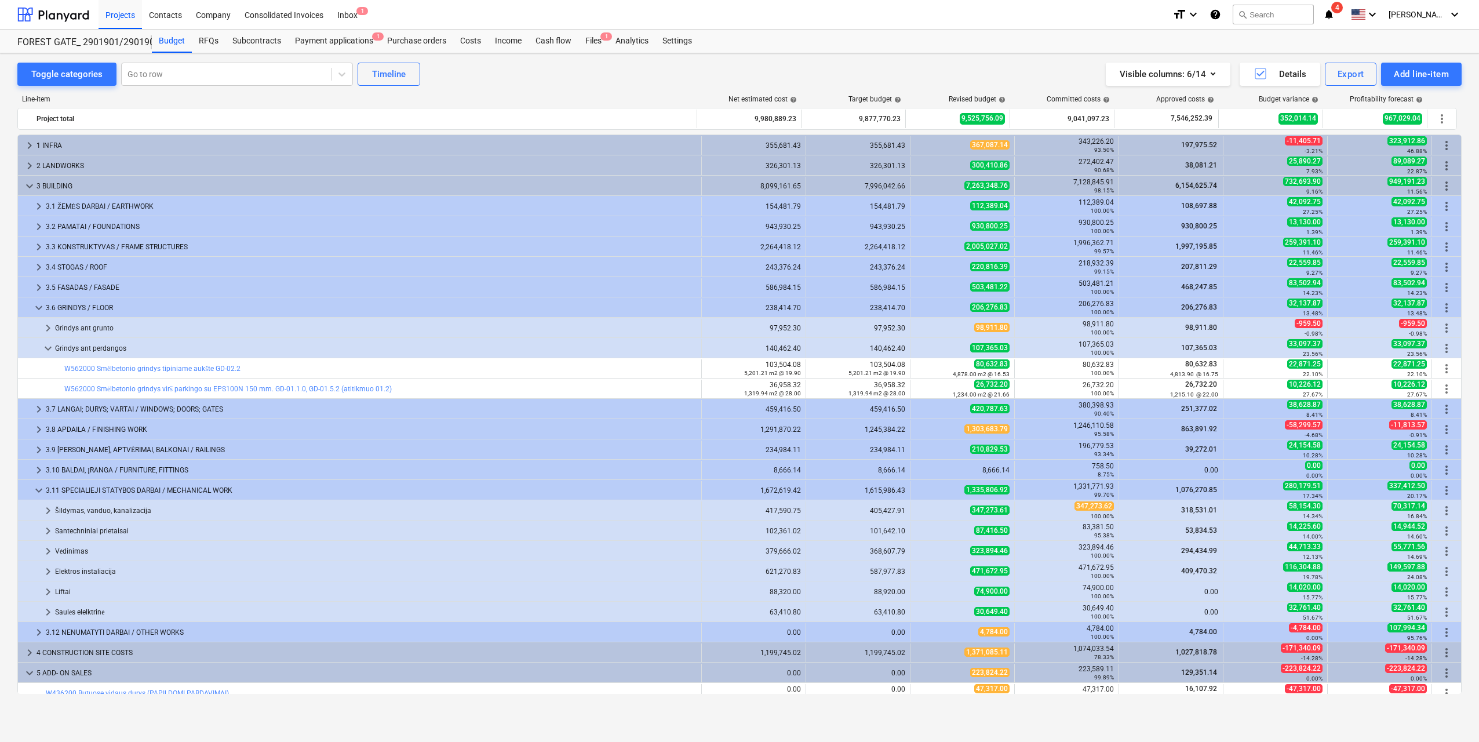
click at [45, 611] on span "keyboard_arrow_right" at bounding box center [48, 612] width 14 height 14
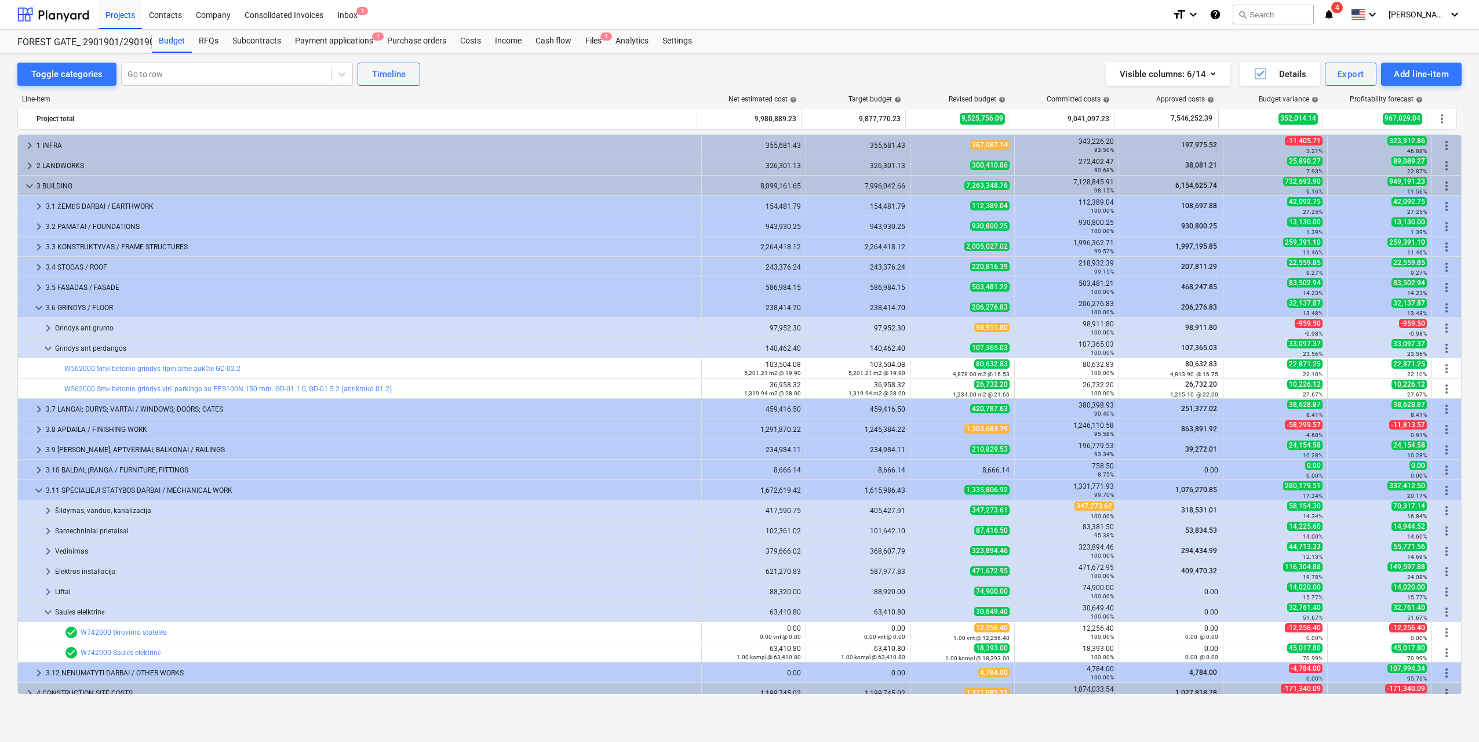
click at [45, 611] on span "keyboard_arrow_down" at bounding box center [48, 612] width 14 height 14
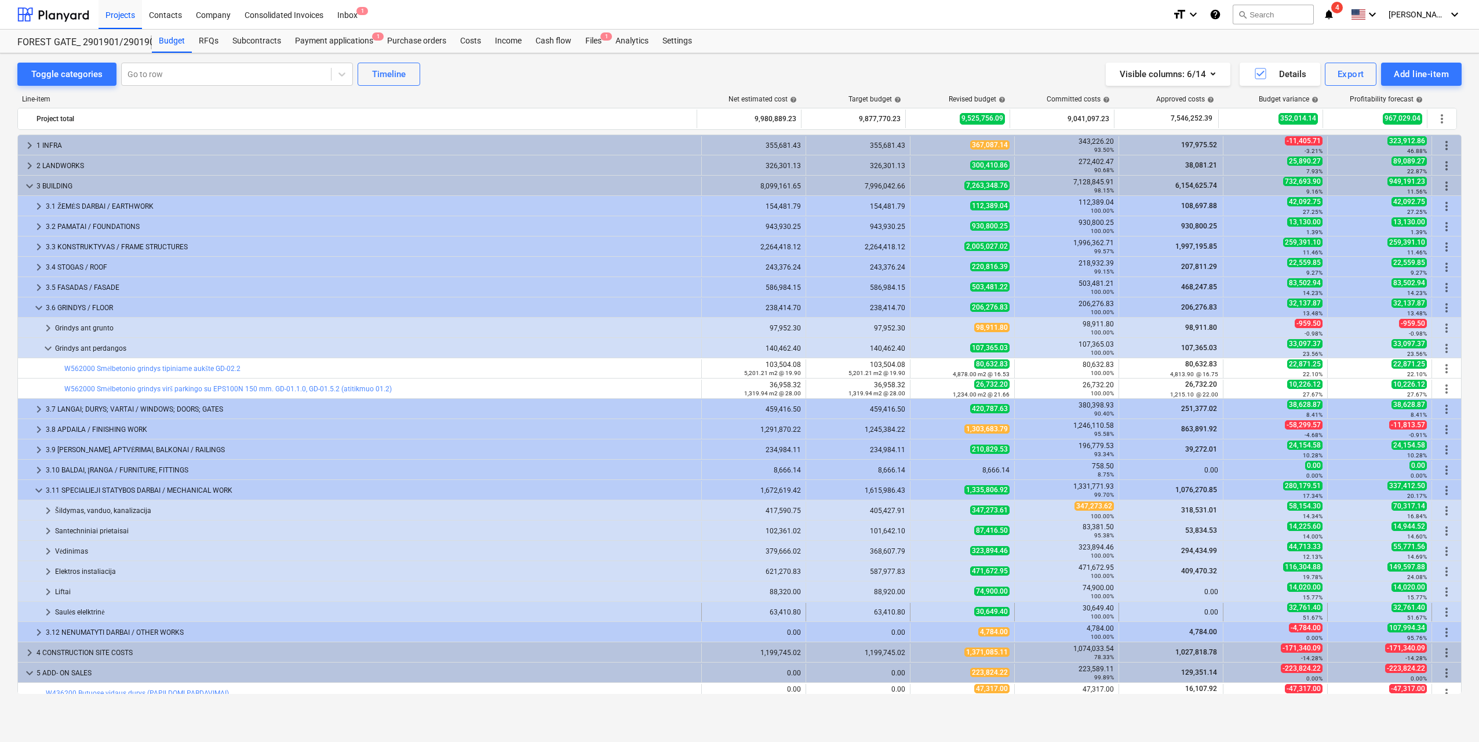
click at [45, 610] on span "keyboard_arrow_right" at bounding box center [48, 612] width 14 height 14
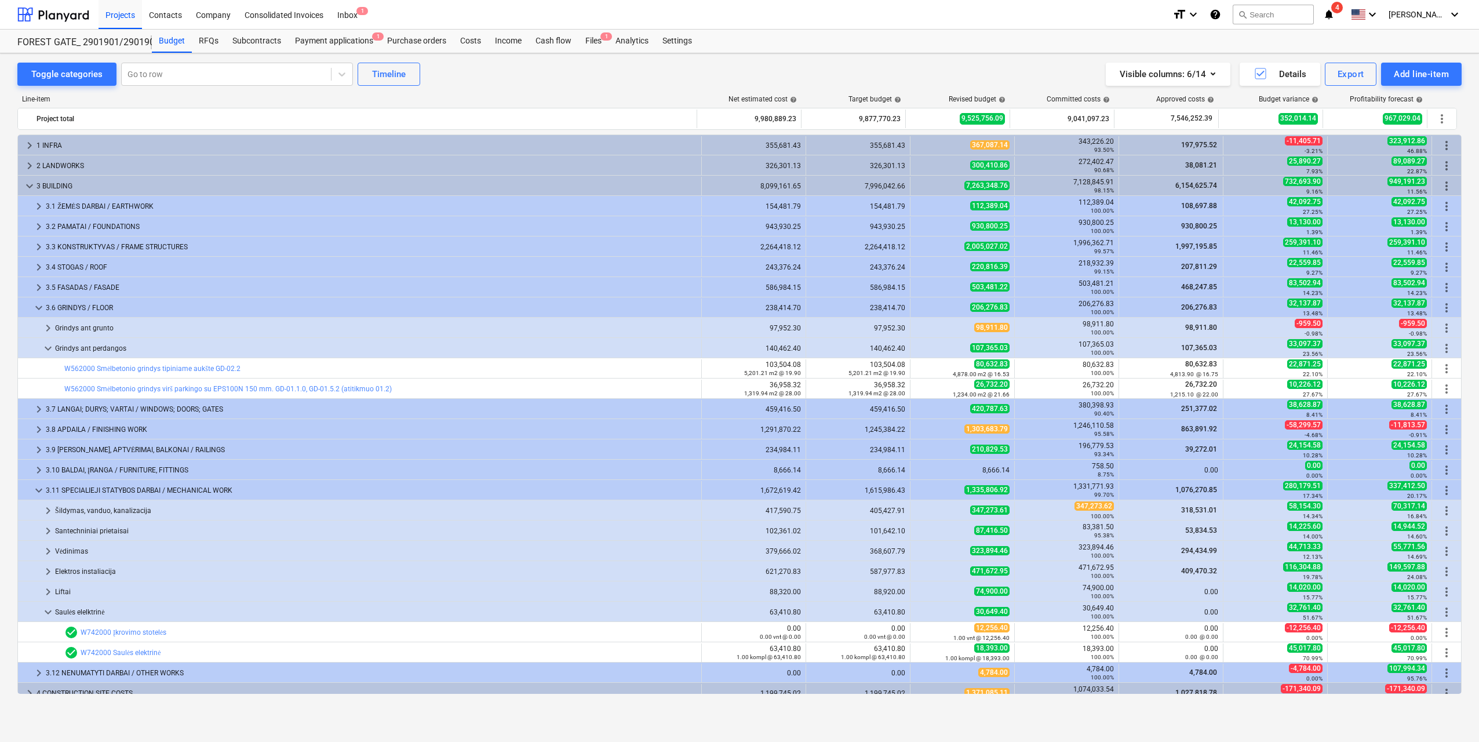
click at [45, 610] on span "keyboard_arrow_down" at bounding box center [48, 612] width 14 height 14
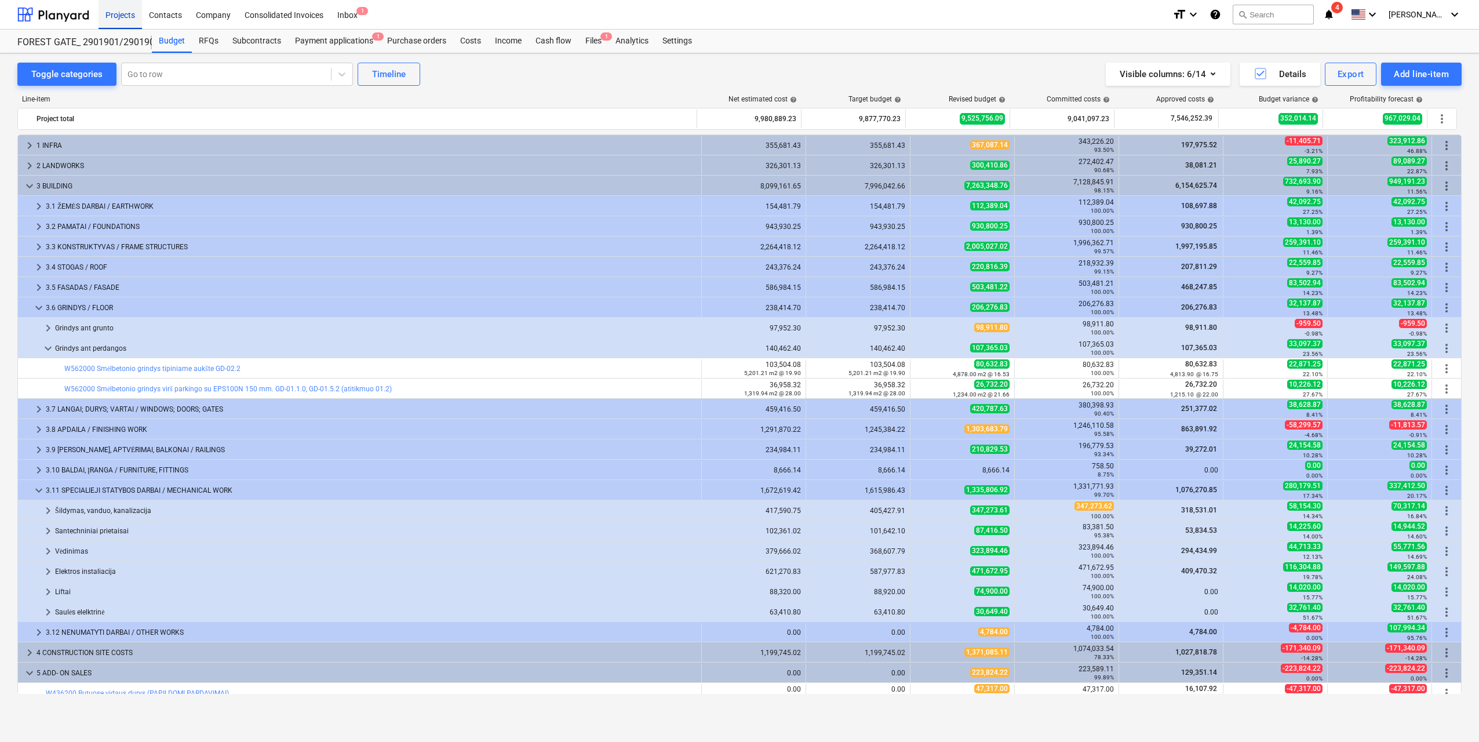
click at [111, 19] on div "Projects" at bounding box center [120, 14] width 43 height 30
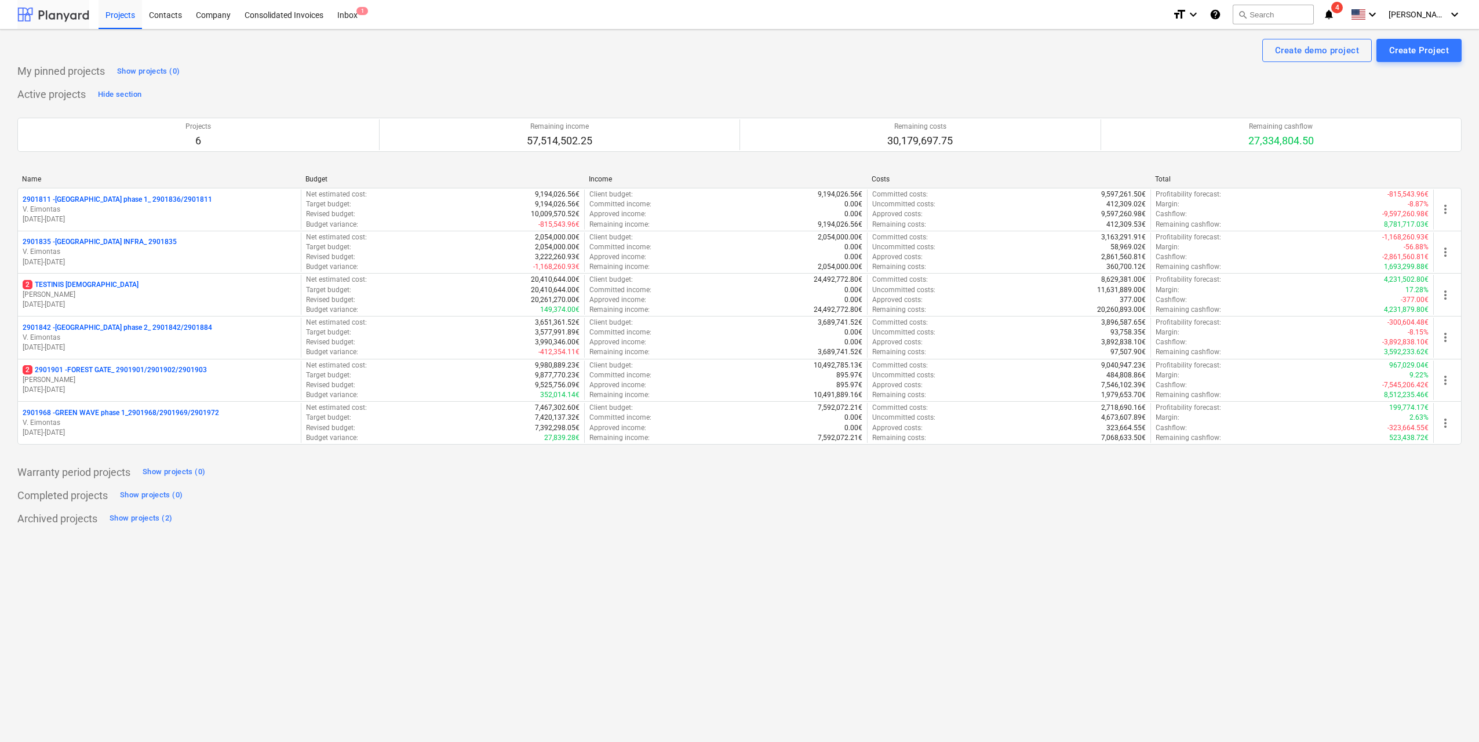
click at [71, 20] on div at bounding box center [53, 14] width 72 height 29
click at [115, 18] on div "Projects" at bounding box center [120, 14] width 43 height 30
